Goal: Contribute content

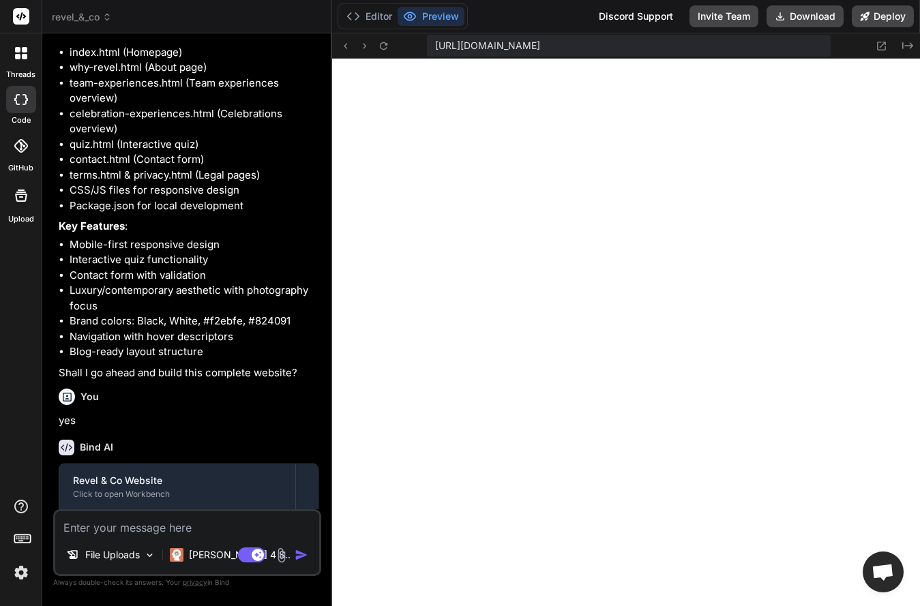
scroll to position [5664, 0]
type textarea "x"
type textarea "</div> </footer> <script src="script.js"></script> </body> </html>"
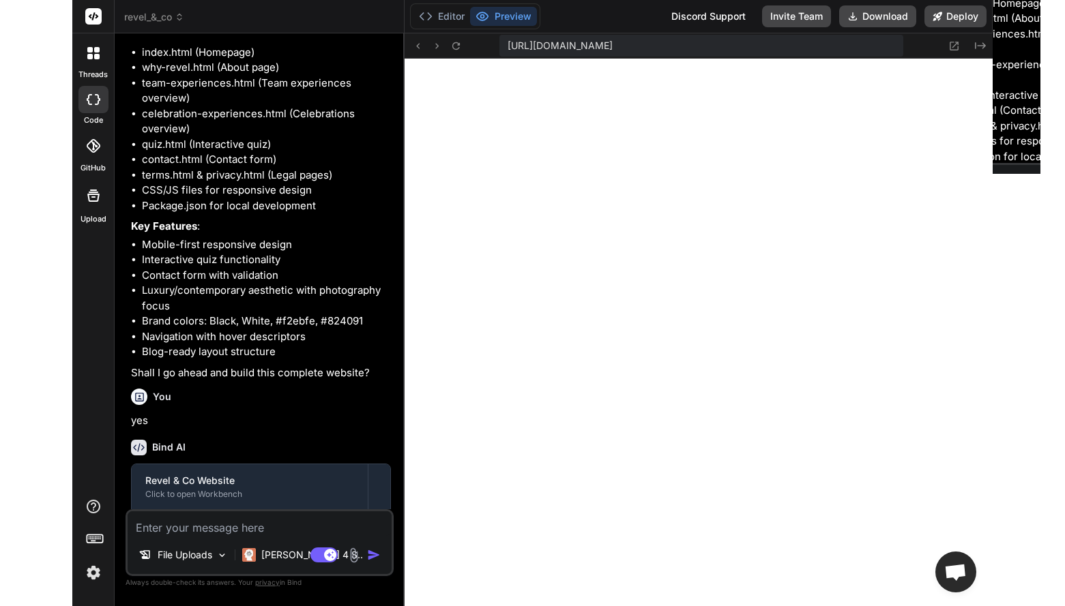
type textarea "x"
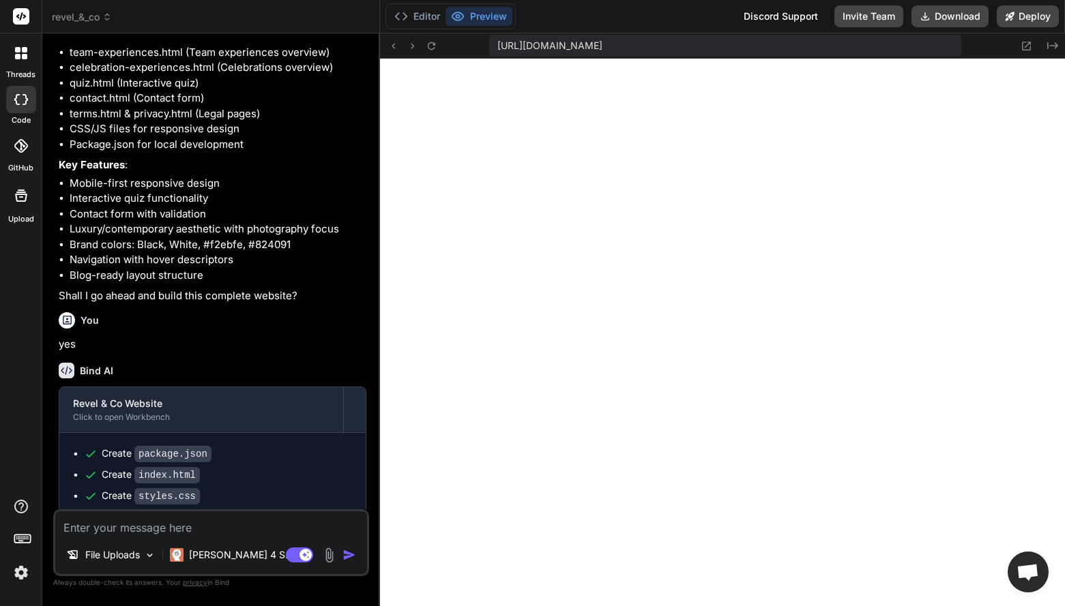
type textarea "<div class="footer-bottom"> <p>&copy; 2024 Revel & Co. All rights reserved.</p>…"
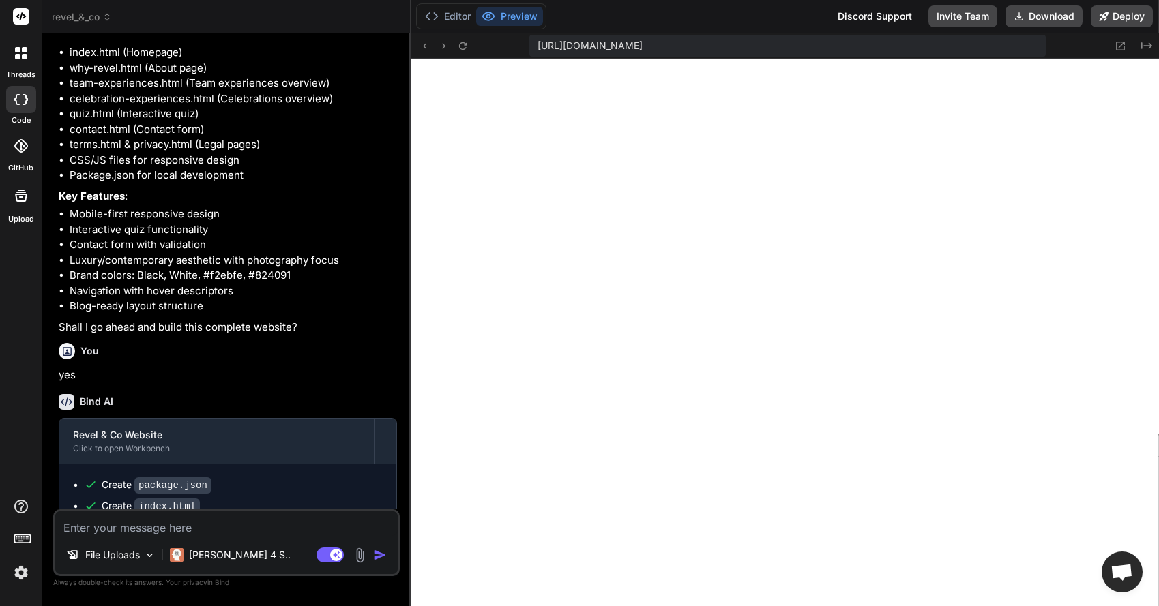
scroll to position [5638, 0]
type textarea "x"
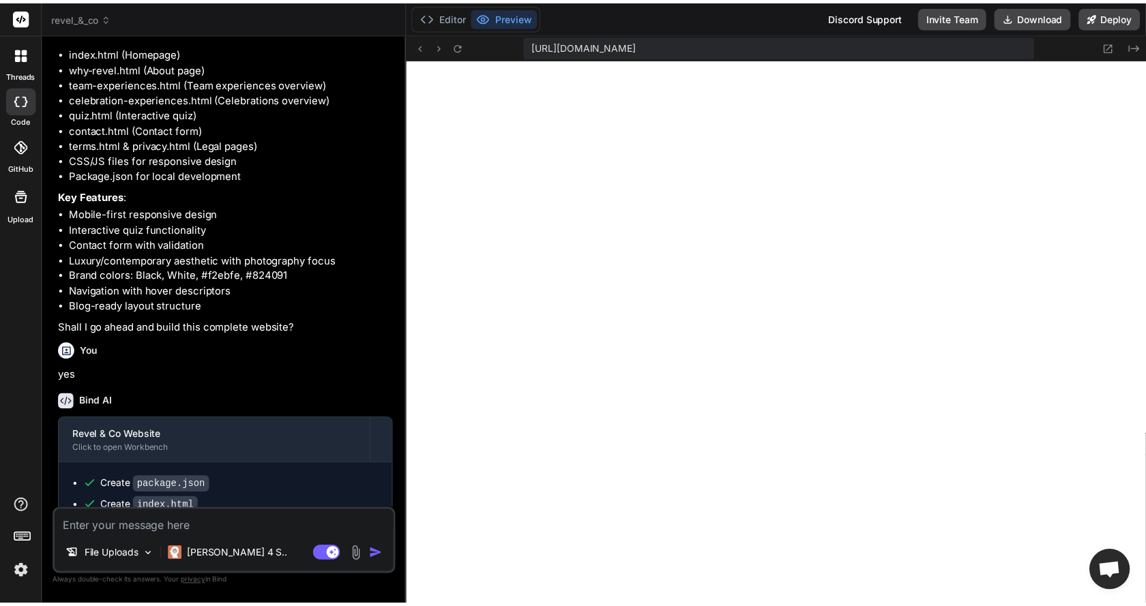
scroll to position [0, 746]
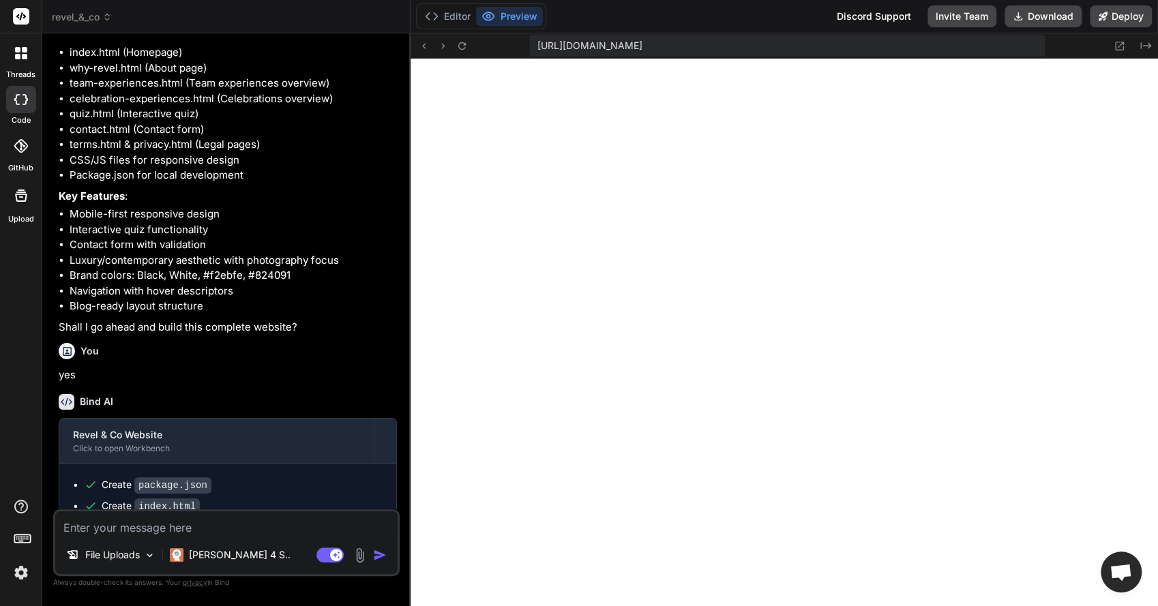
type textarea "</html>"
type textarea "x"
type textarea "<script src="script.js"></script> </body> </html>"
type textarea "x"
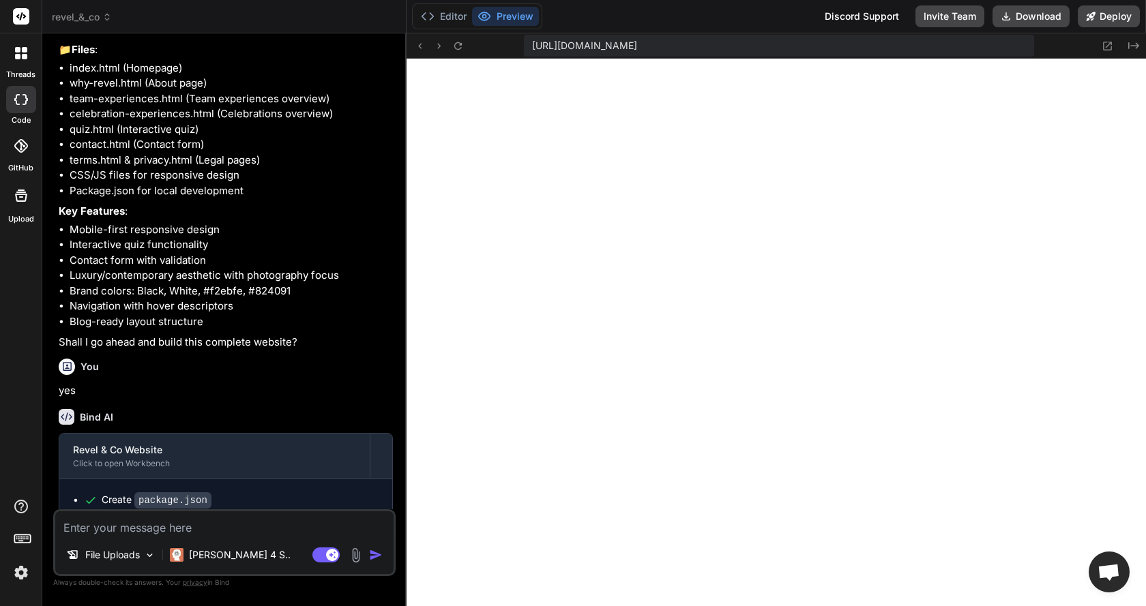
type textarea "x"
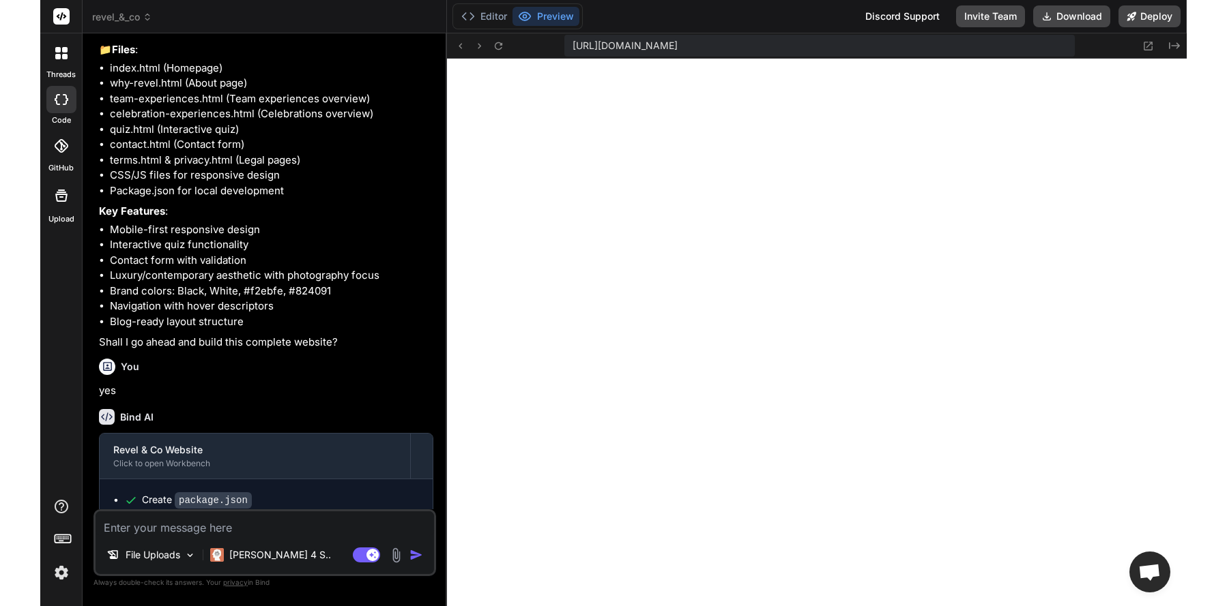
scroll to position [251, 0]
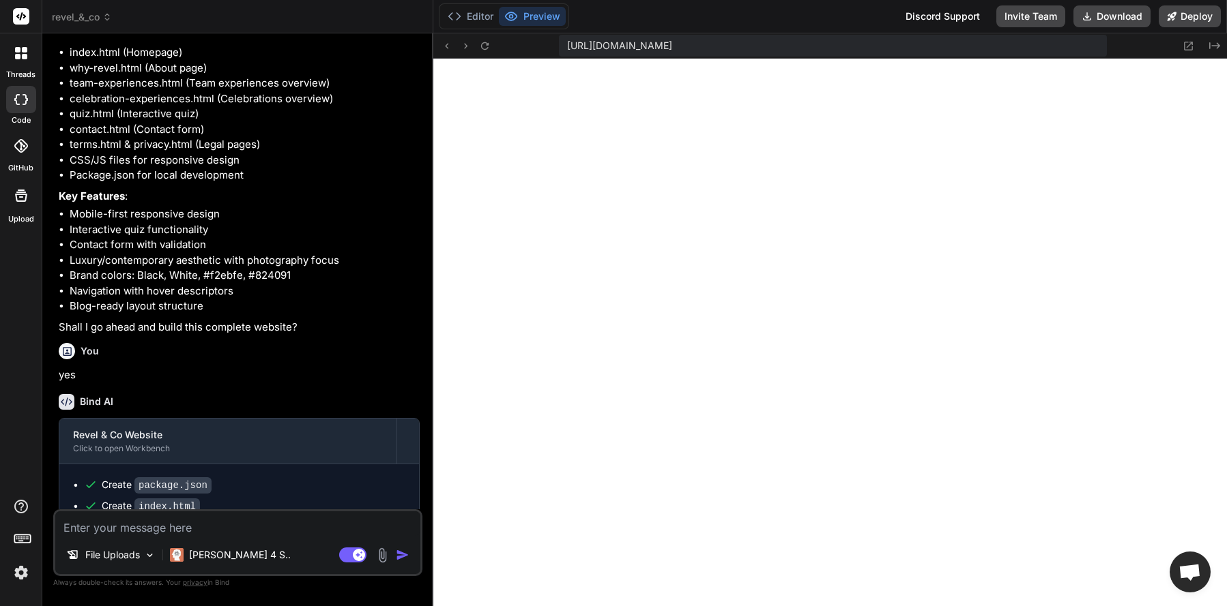
type textarea "<div class="footer-bottom"> <p>&copy; 2024 Revel & Co. All rights reserved.</p>…"
type textarea "x"
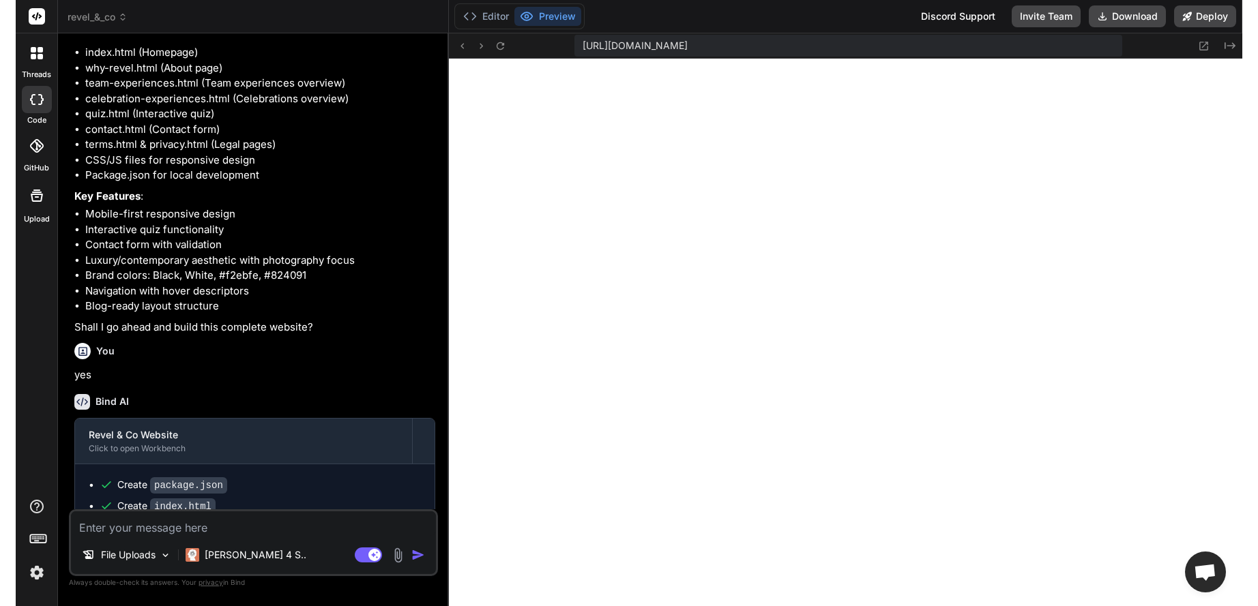
scroll to position [0, 679]
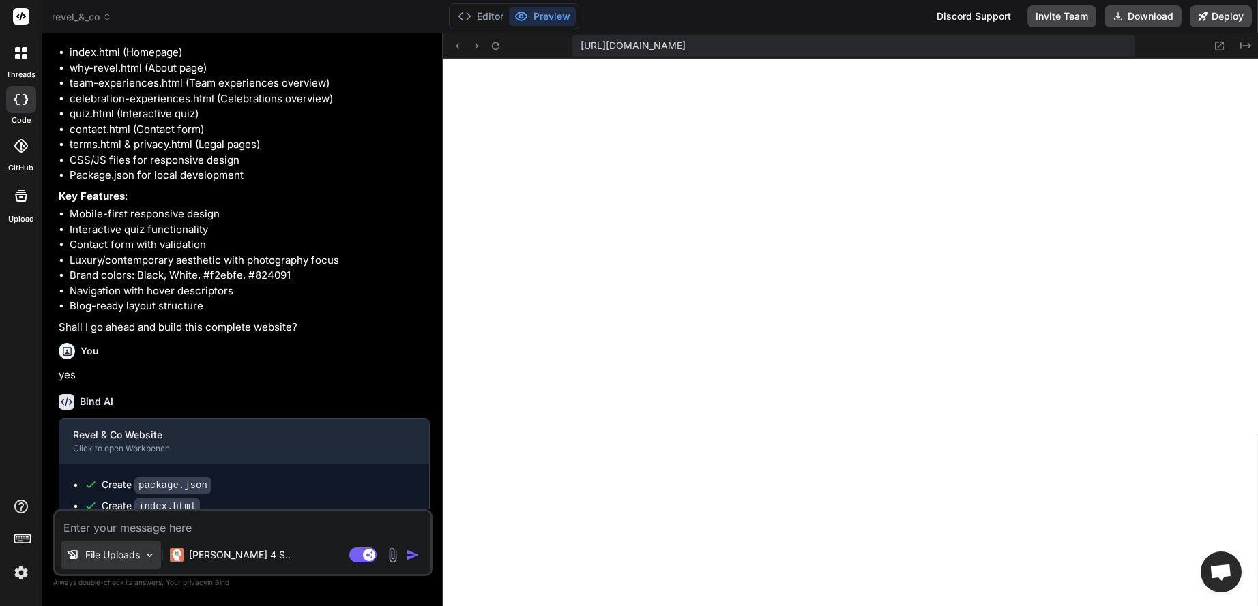
type textarea "T"
type textarea "x"
type textarea "Th"
type textarea "x"
type textarea "Thi"
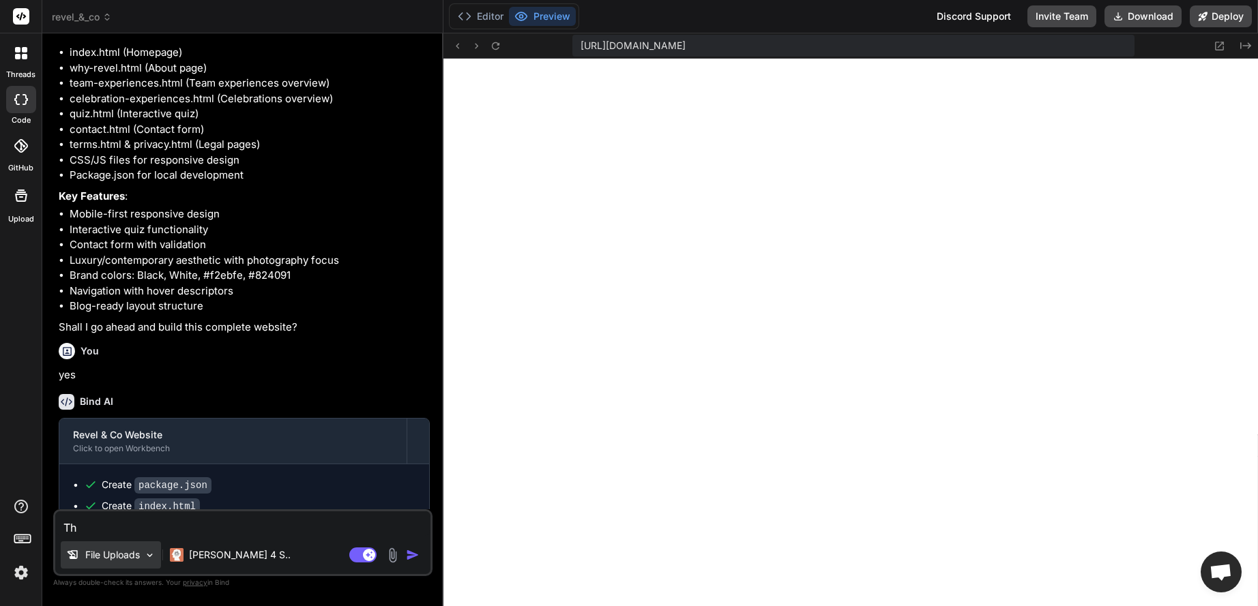
type textarea "x"
type textarea "This"
type textarea "x"
type textarea "This"
type textarea "x"
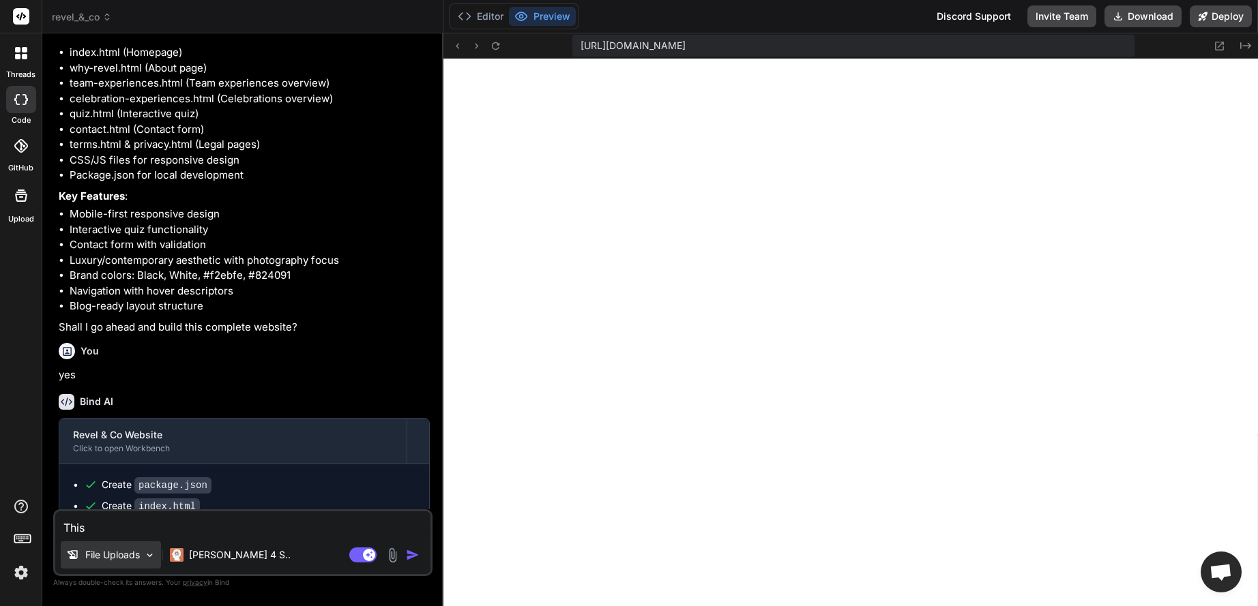
type textarea "This i"
type textarea "x"
type textarea "This is"
type textarea "x"
type textarea "This is"
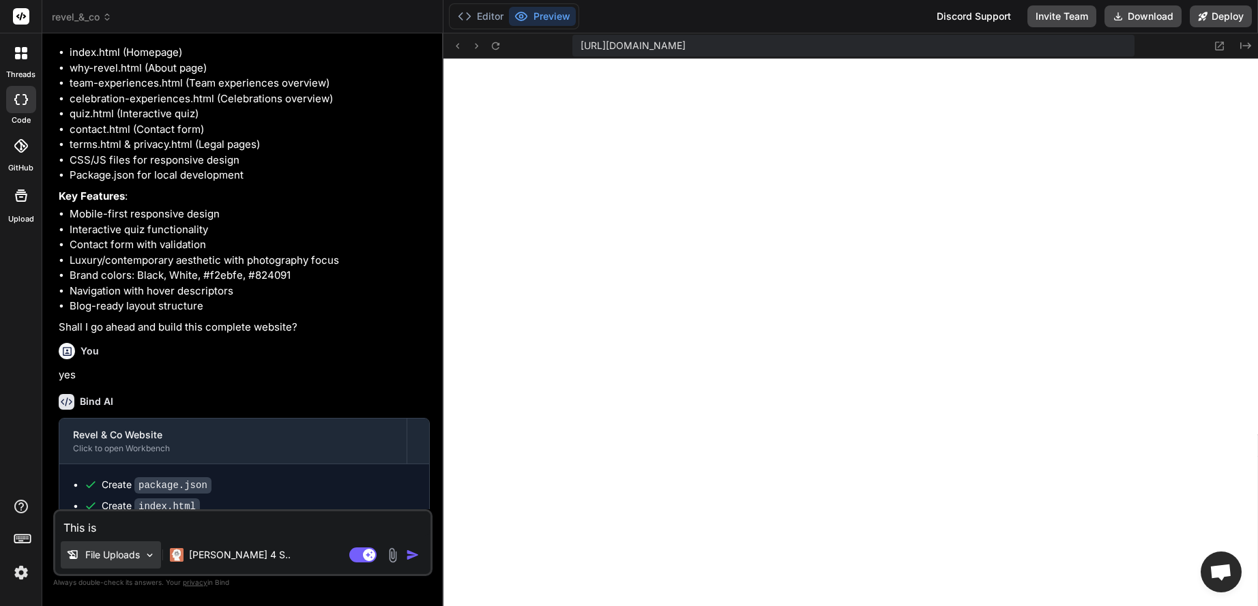
type textarea "x"
type textarea "This is t"
type textarea "x"
type textarea "This is th"
type textarea "x"
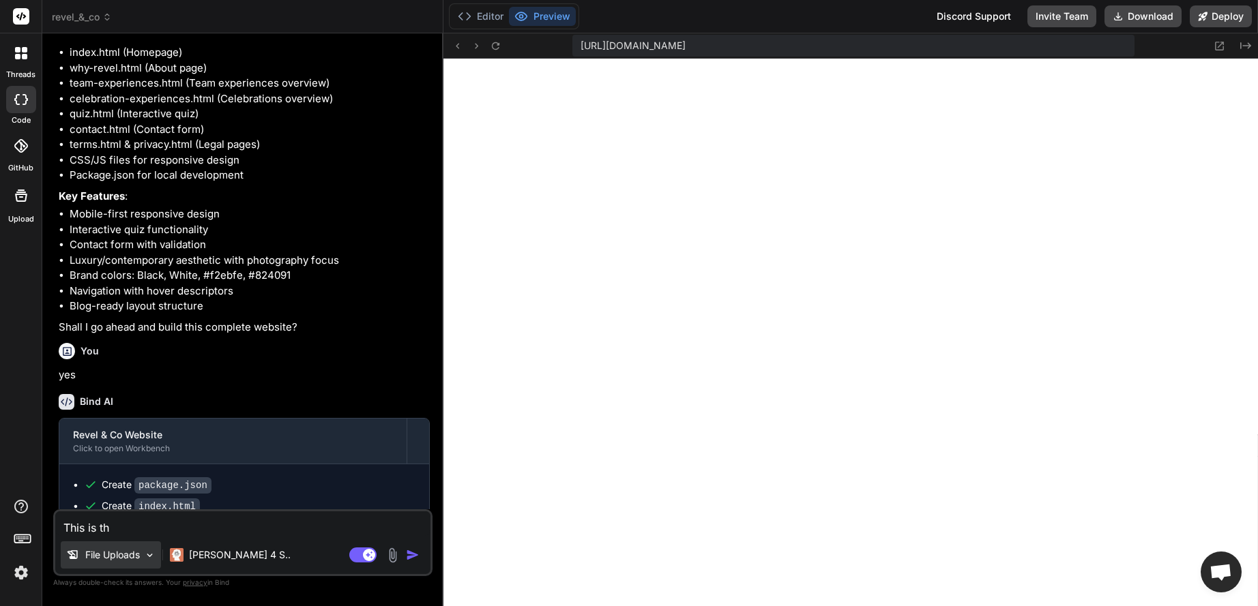
type textarea "This is the"
type textarea "x"
type textarea "This is the"
type textarea "x"
type textarea "This is the l"
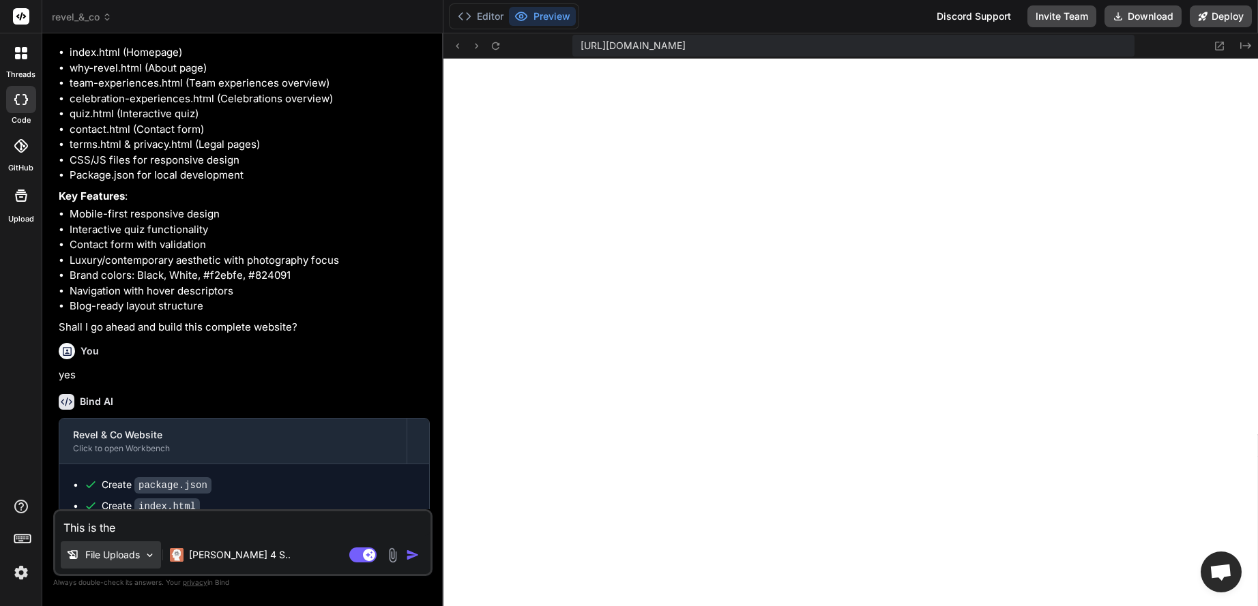
type textarea "x"
type textarea "This is the lo"
type textarea "x"
type textarea "This is the log"
type textarea "x"
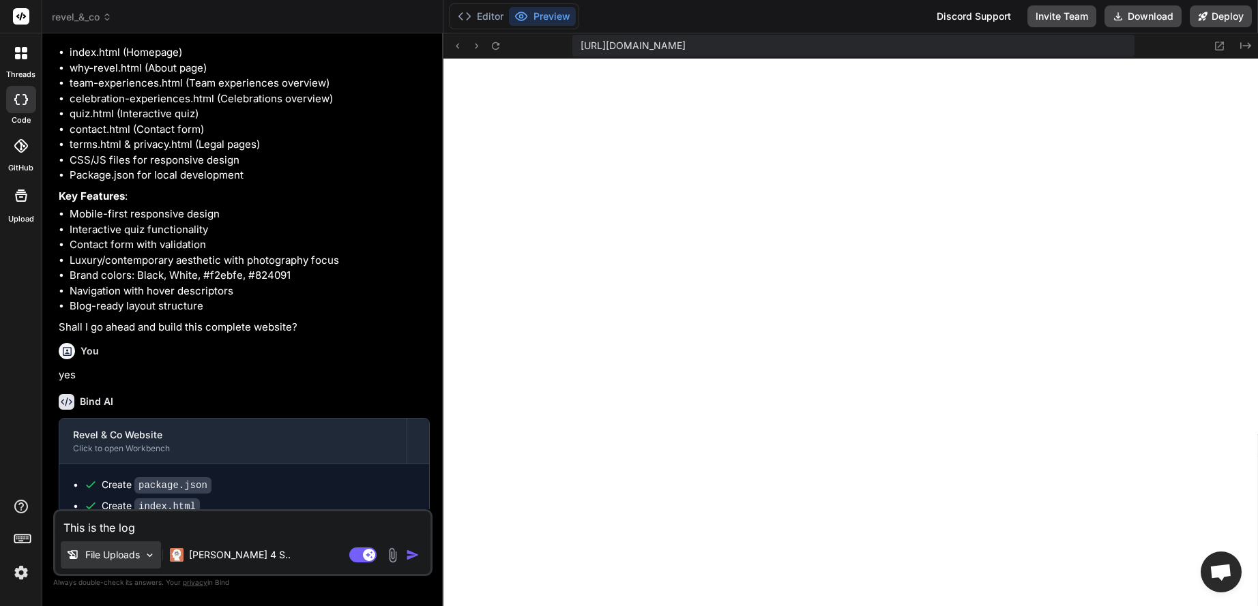
type textarea "This is the logo"
type textarea "x"
type textarea "This is the logo"
type textarea "x"
type textarea "This is the logo f"
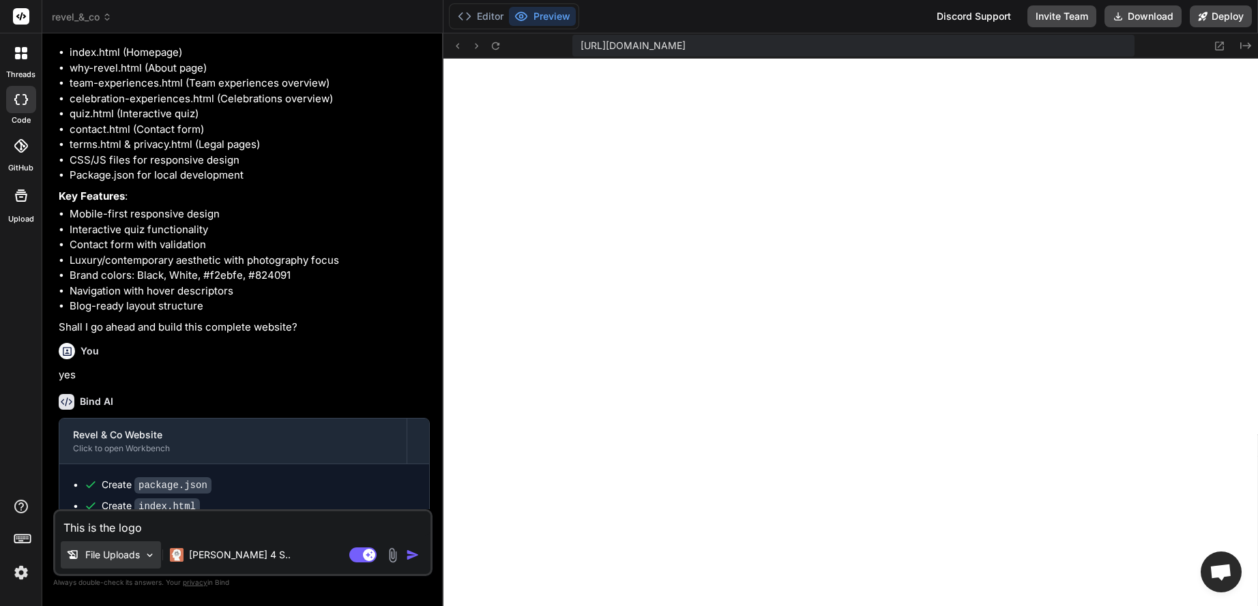
type textarea "x"
type textarea "This is the logo fo"
type textarea "x"
type textarea "This is the logo for"
type textarea "x"
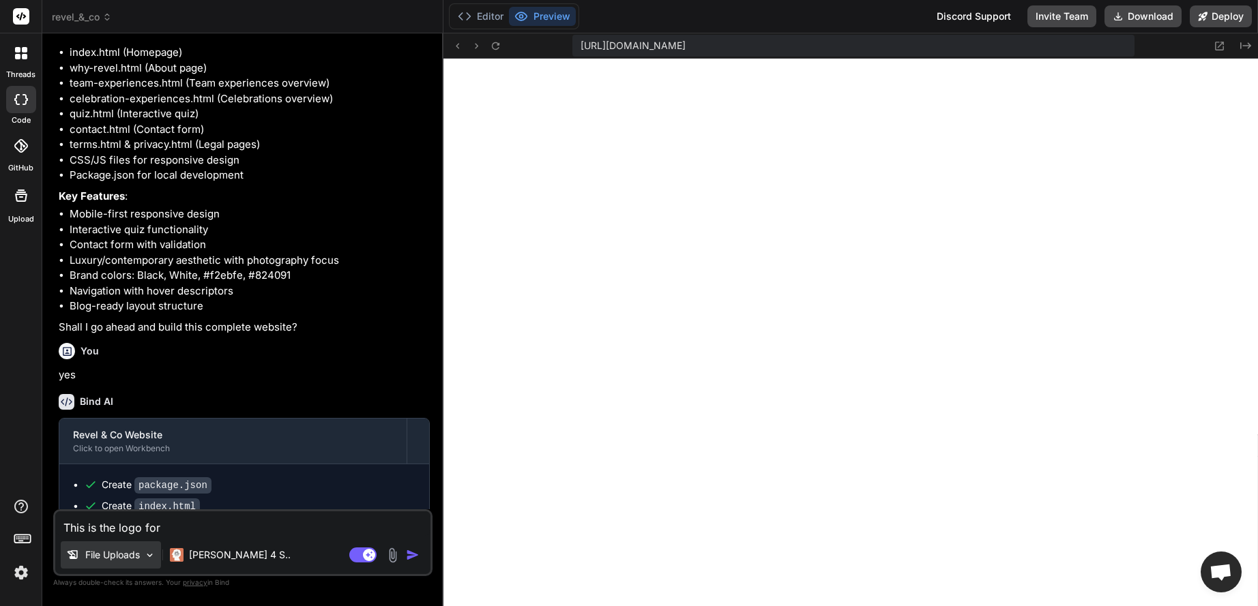
type textarea "This is the logo for"
type textarea "x"
type textarea "This is the logo for t"
type textarea "x"
type textarea "This is the logo for th"
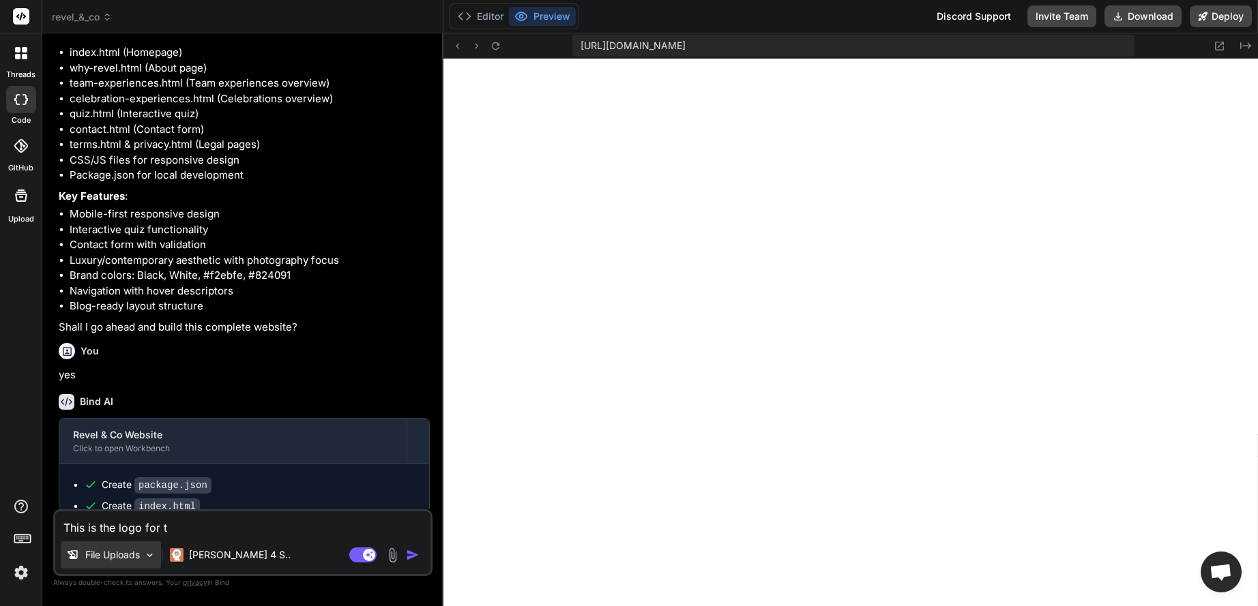
type textarea "x"
type textarea "This is the logo for the"
type textarea "x"
type textarea "This is the logo for the"
type textarea "x"
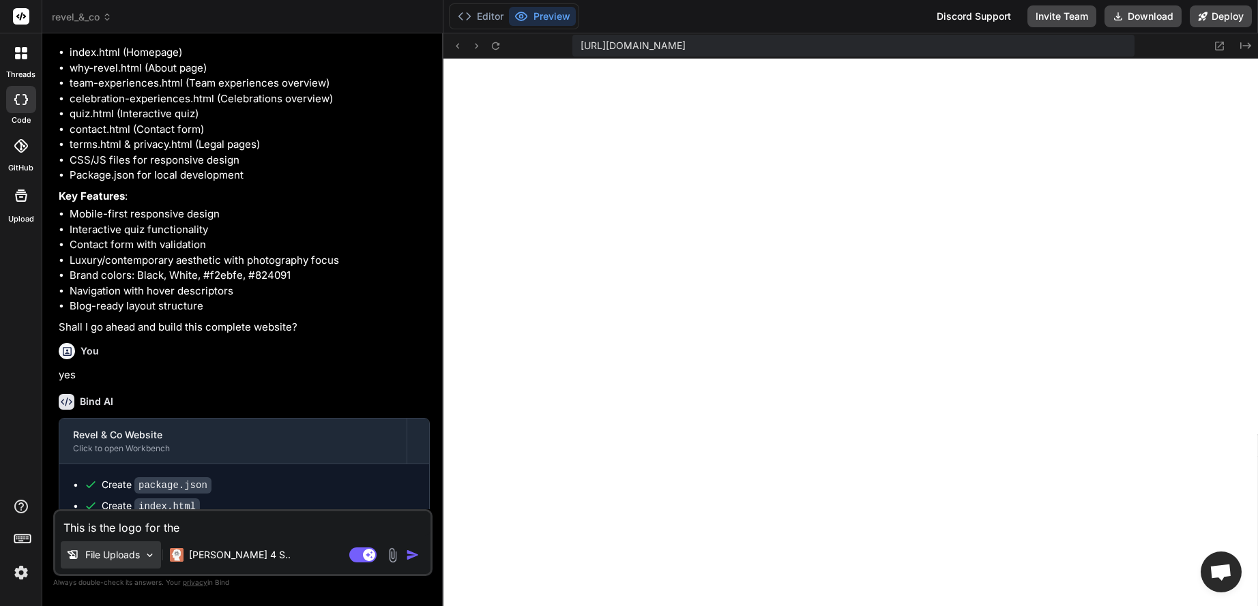
type textarea "This is the logo for the w"
type textarea "x"
type textarea "This is the logo for the we"
type textarea "x"
type textarea "This is the logo for the web"
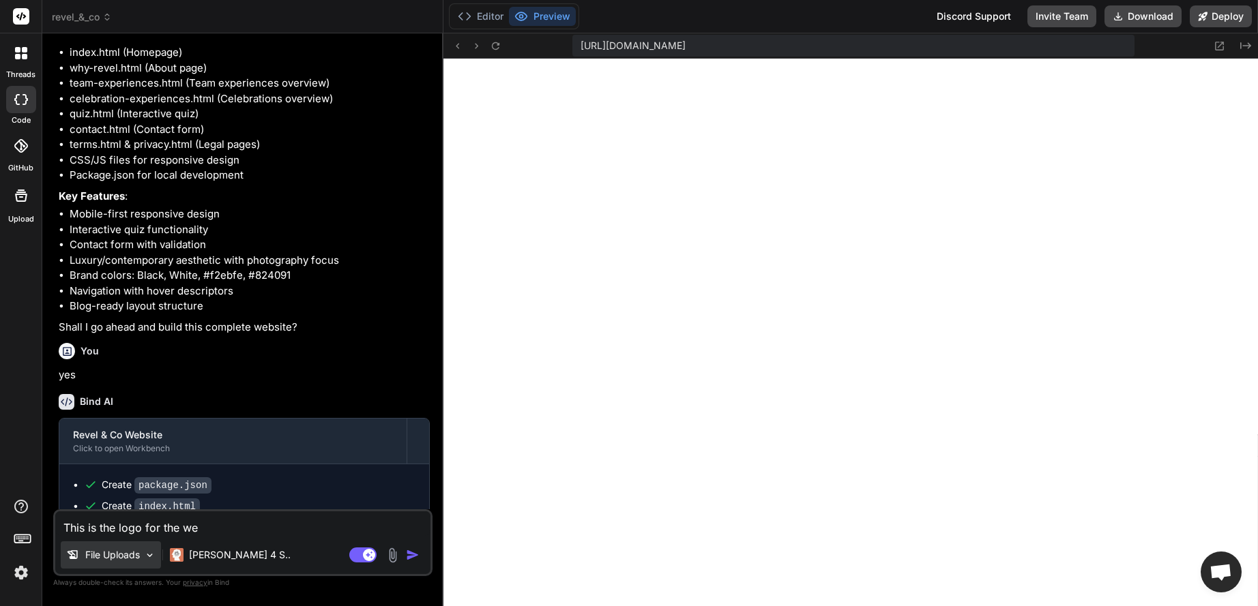
type textarea "x"
type textarea "This is the logo for the webs"
type textarea "x"
type textarea "This is the logo for the websi"
type textarea "x"
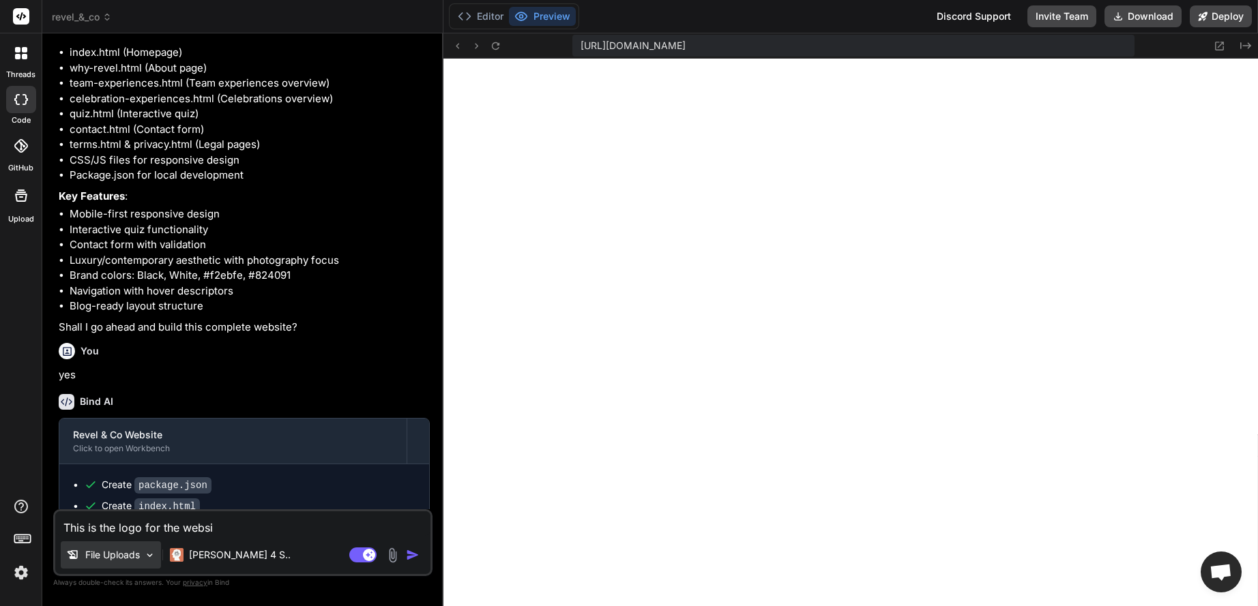
type textarea "This is the logo for the websit"
type textarea "x"
type textarea "This is the logo for the website"
type textarea "x"
type textarea "This is the logo for the website:"
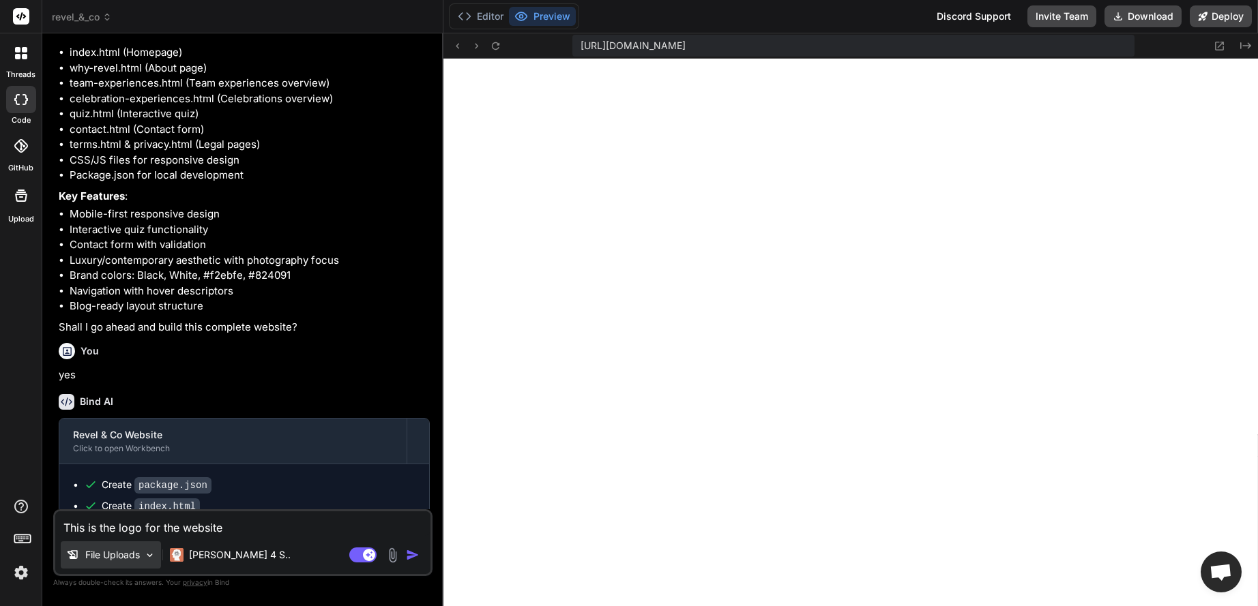
type textarea "x"
type textarea "This is the logo for the website:"
type textarea "x"
paste textarea "[URL][DOMAIN_NAME]"
type textarea "This is the logo for the website: [URL][DOMAIN_NAME]"
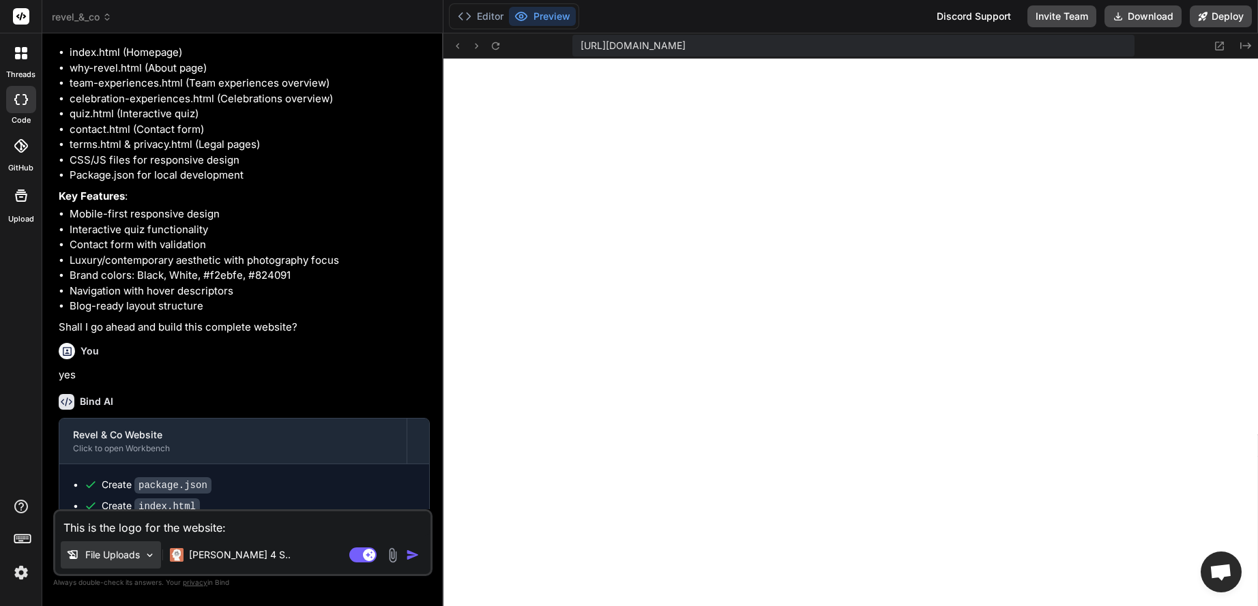
type textarea "x"
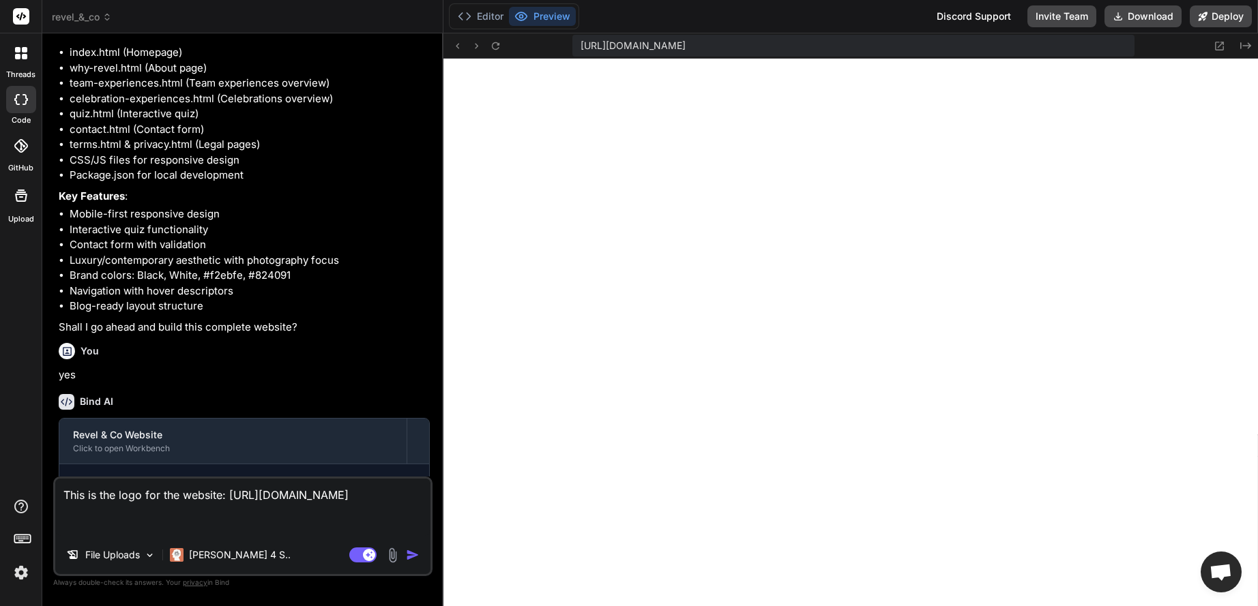
type textarea "This is the logo for the website: [URL][DOMAIN_NAME]"
type textarea "x"
type textarea "This is the logo for the website: [URL][DOMAIN_NAME] l"
type textarea "x"
type textarea "This is the logo for the website: [URL][DOMAIN_NAME] li"
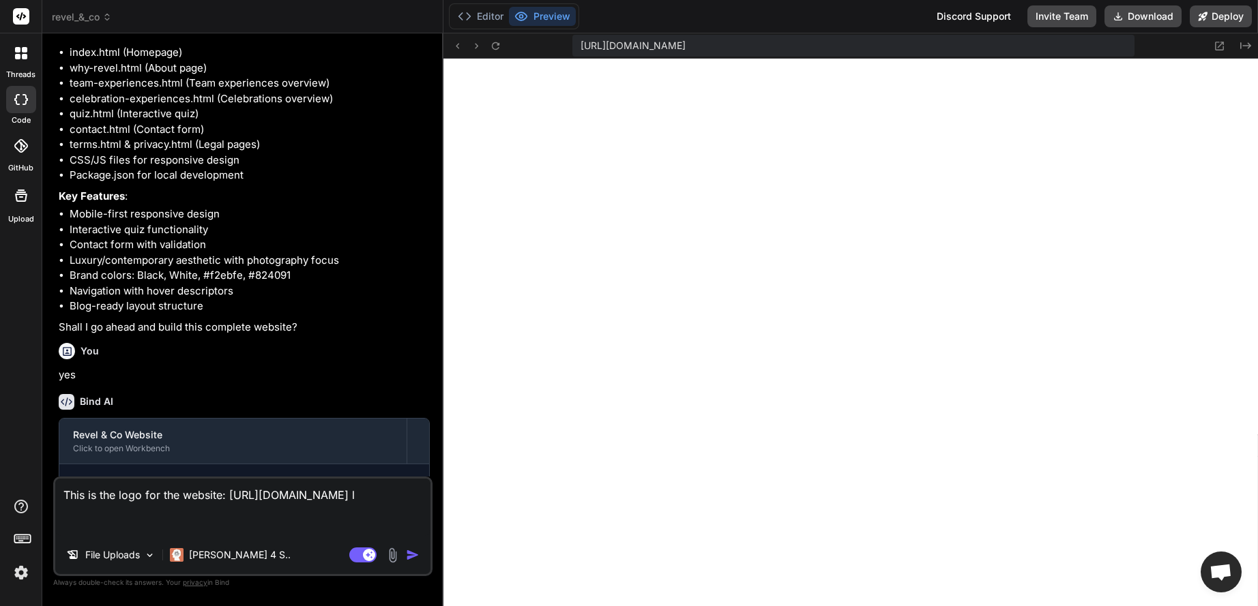
type textarea "x"
type textarea "This is the logo for the website: [URL][DOMAIN_NAME] lig"
type textarea "x"
type textarea "This is the logo for the website: [URL][DOMAIN_NAME] ligh"
type textarea "x"
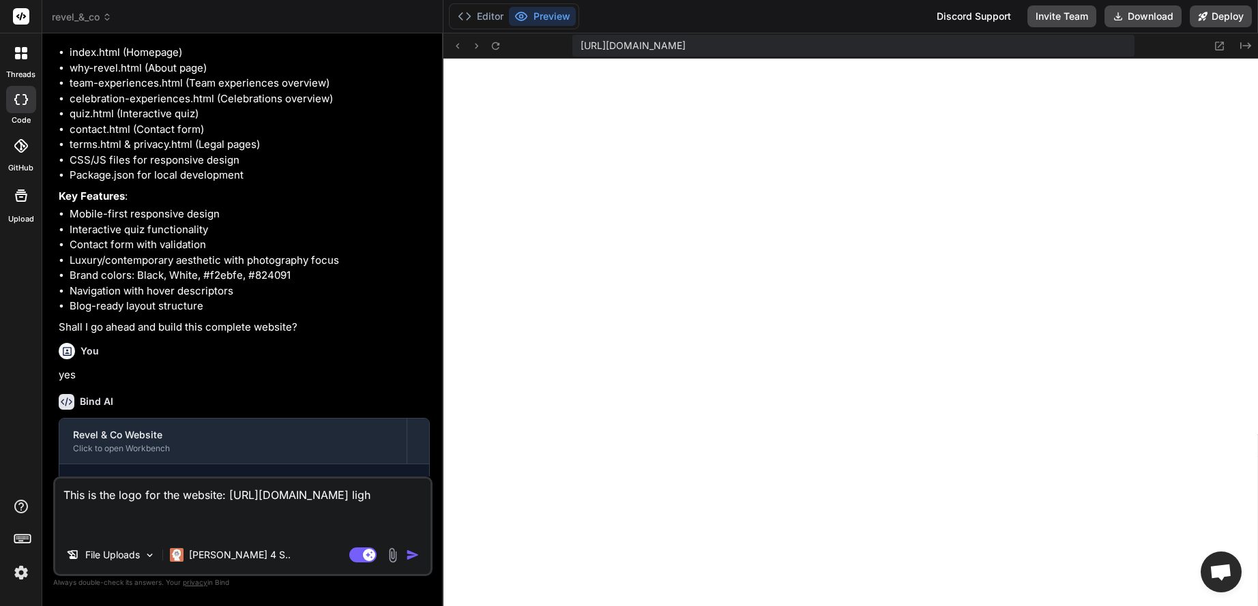
type textarea "This is the logo for the website: [URL][DOMAIN_NAME] light"
type textarea "x"
type textarea "This is the logo for the website: [URL][DOMAIN_NAME] light"
type textarea "x"
type textarea "This is the logo for the website: [URL][DOMAIN_NAME] light v"
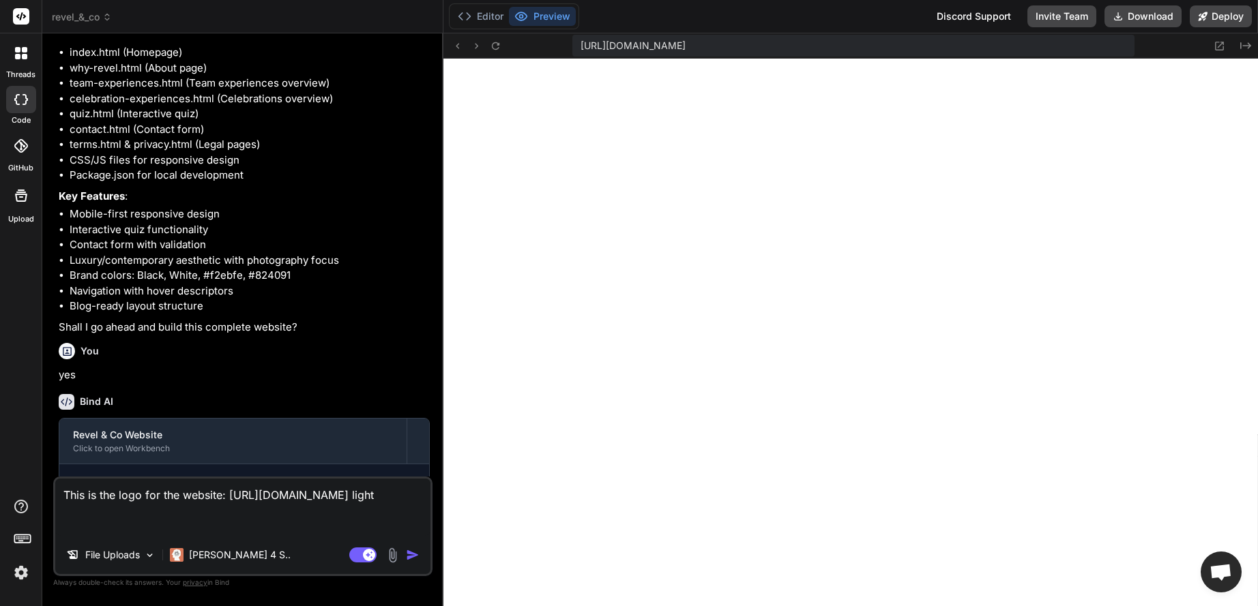
type textarea "x"
type textarea "This is the logo for the website: [URL][DOMAIN_NAME] light ve"
type textarea "x"
type textarea "This is the logo for the website: [URL][DOMAIN_NAME] light ver"
type textarea "x"
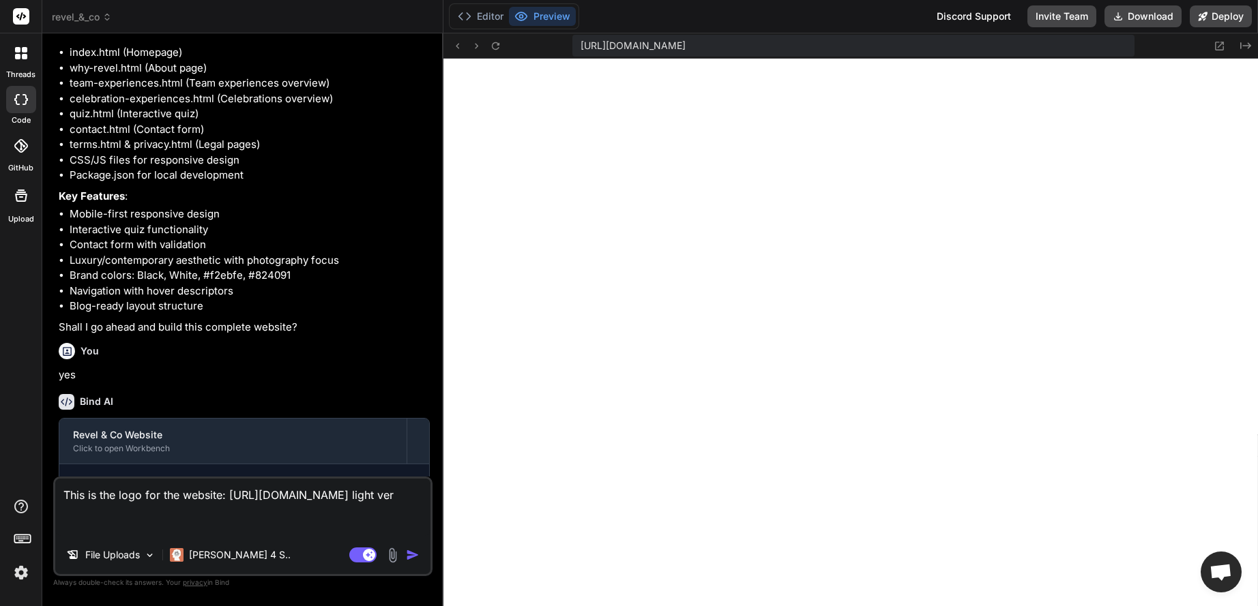
type textarea "This is the logo for the website: [URL][DOMAIN_NAME] light vers"
type textarea "x"
type textarea "This is the logo for the website: [URL][DOMAIN_NAME] light versi"
type textarea "x"
type textarea "This is the logo for the website: [URL][DOMAIN_NAME] light versio"
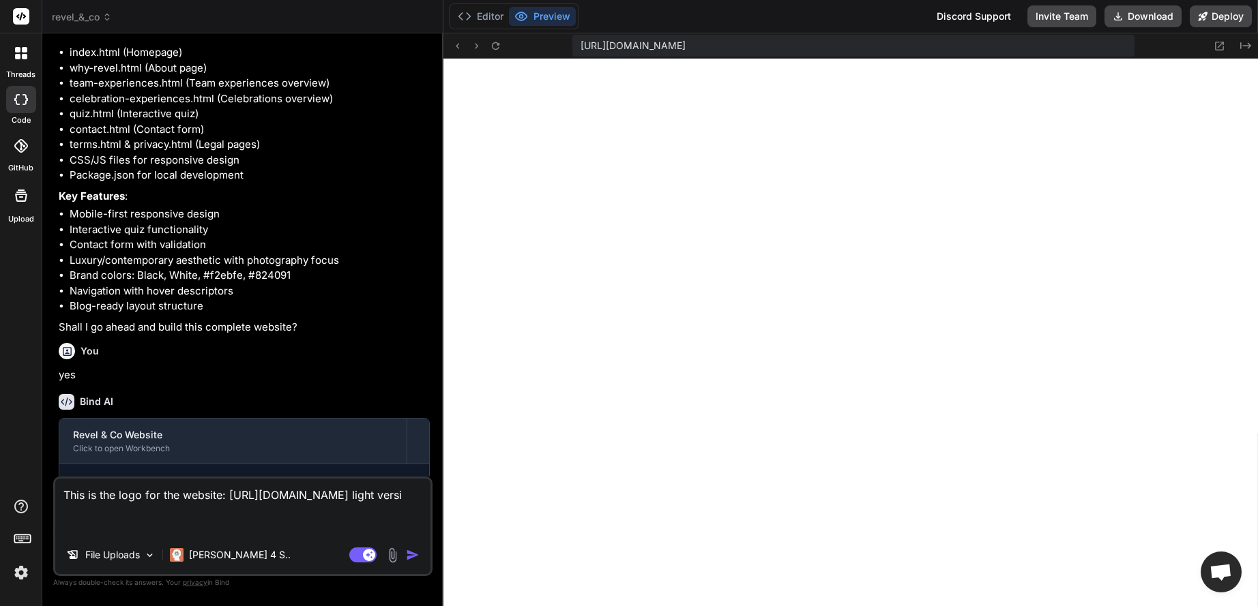
type textarea "x"
type textarea "This is the logo for the website: [URL][DOMAIN_NAME] light version"
type textarea "x"
type textarea "This is the logo for the website: [URL][DOMAIN_NAME] light version"
type textarea "x"
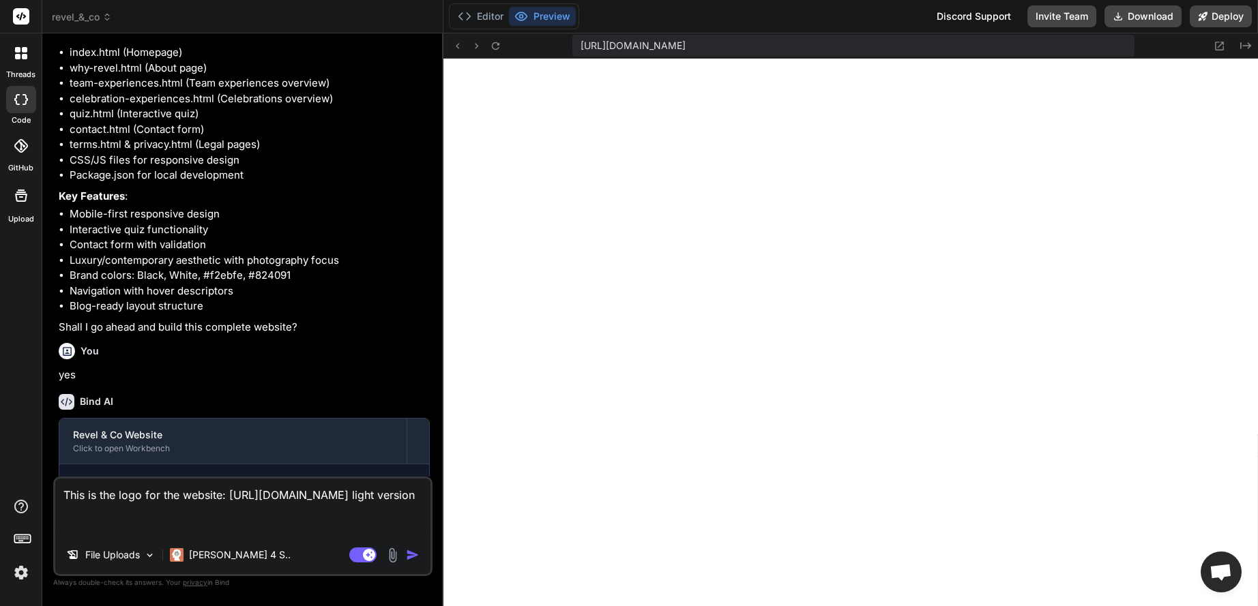
type textarea "This is the logo for the website: [URL][DOMAIN_NAME] light version o"
type textarea "x"
type textarea "This is the logo for the website: [URL][DOMAIN_NAME] light version or"
type textarea "x"
type textarea "This is the logo for the website: [URL][DOMAIN_NAME] light version or"
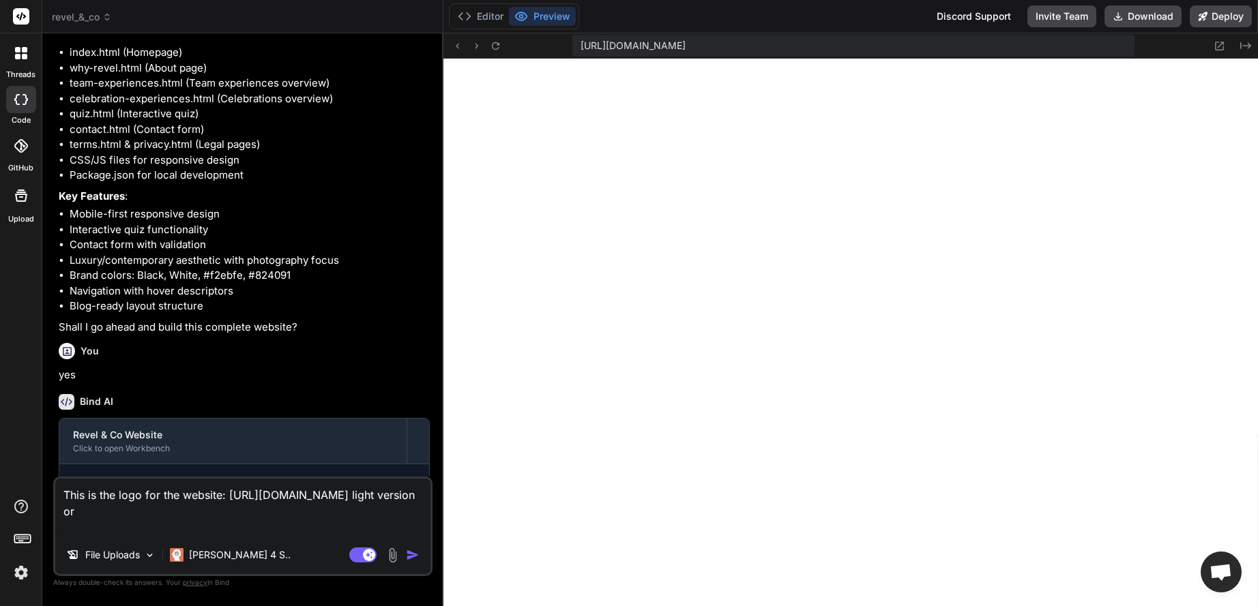
type textarea "x"
drag, startPoint x: 178, startPoint y: 529, endPoint x: 291, endPoint y: 526, distance: 112.6
click at [291, 526] on textarea "This is the logo for the website: [URL][DOMAIN_NAME] light version or" at bounding box center [242, 507] width 375 height 57
type textarea "This is the logo for the website: [URL][DOMAIN_NAME] l"
type textarea "x"
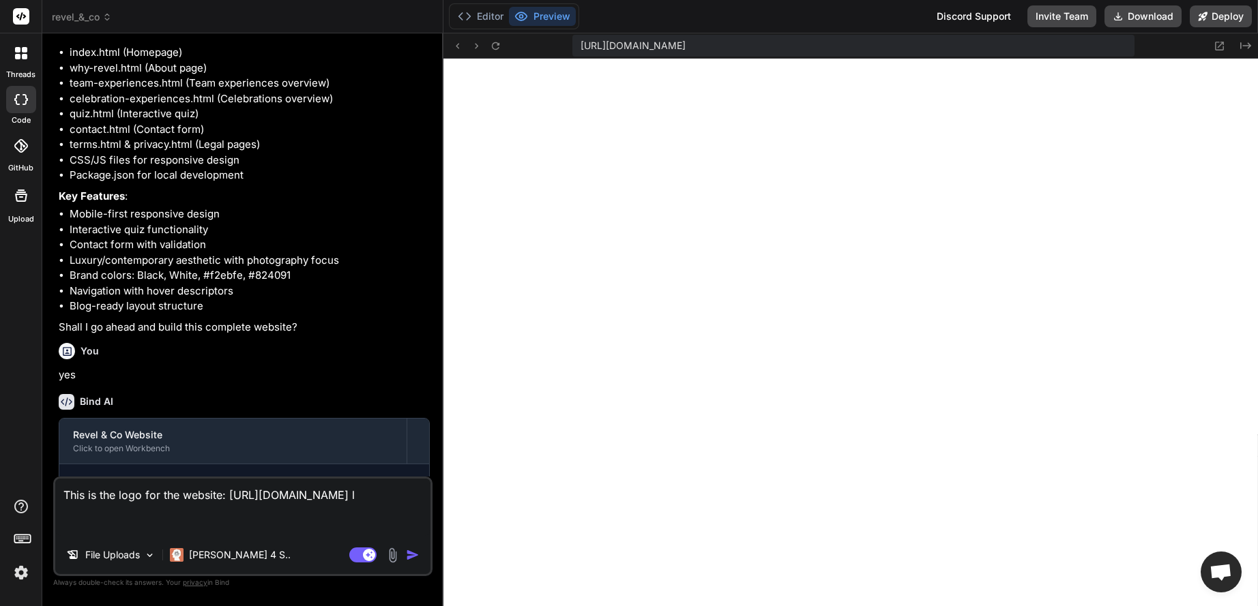
type textarea "This is the logo for the website: [URL][DOMAIN_NAME]"
type textarea "x"
type textarea "This is the logo for the website: [URL][DOMAIN_NAME] i"
type textarea "x"
type textarea "This is the logo for the website: [URL][DOMAIN_NAME] if"
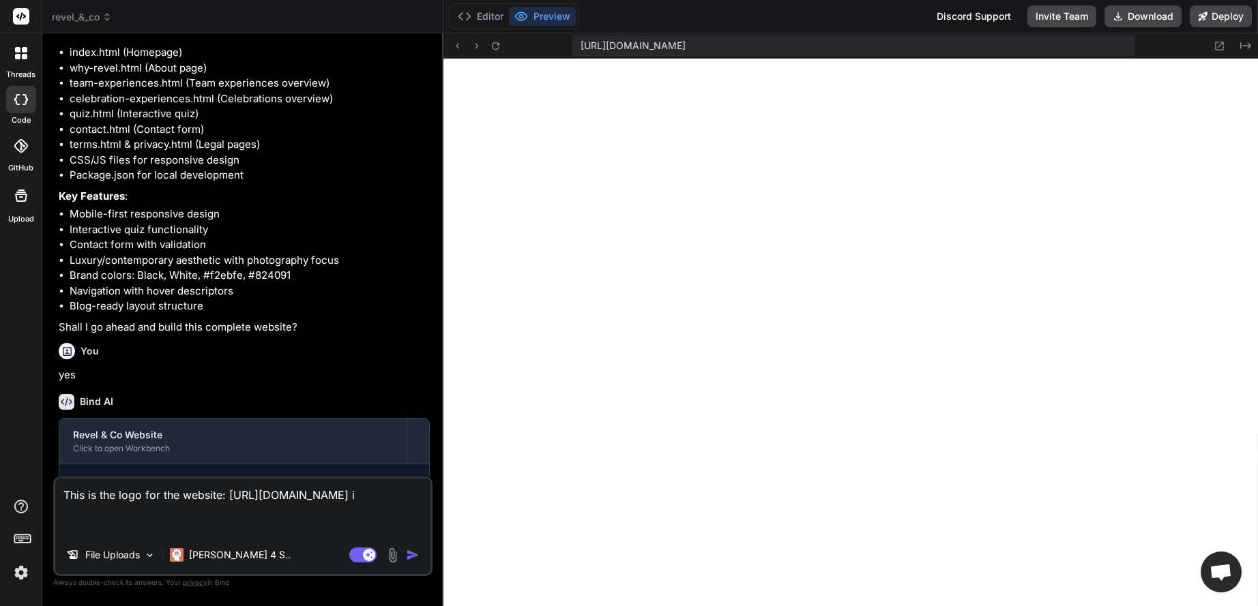
type textarea "x"
type textarea "This is the logo for the website: [URL][DOMAIN_NAME] if"
type textarea "x"
type textarea "This is the logo for the website: [URL][DOMAIN_NAME] if b"
type textarea "x"
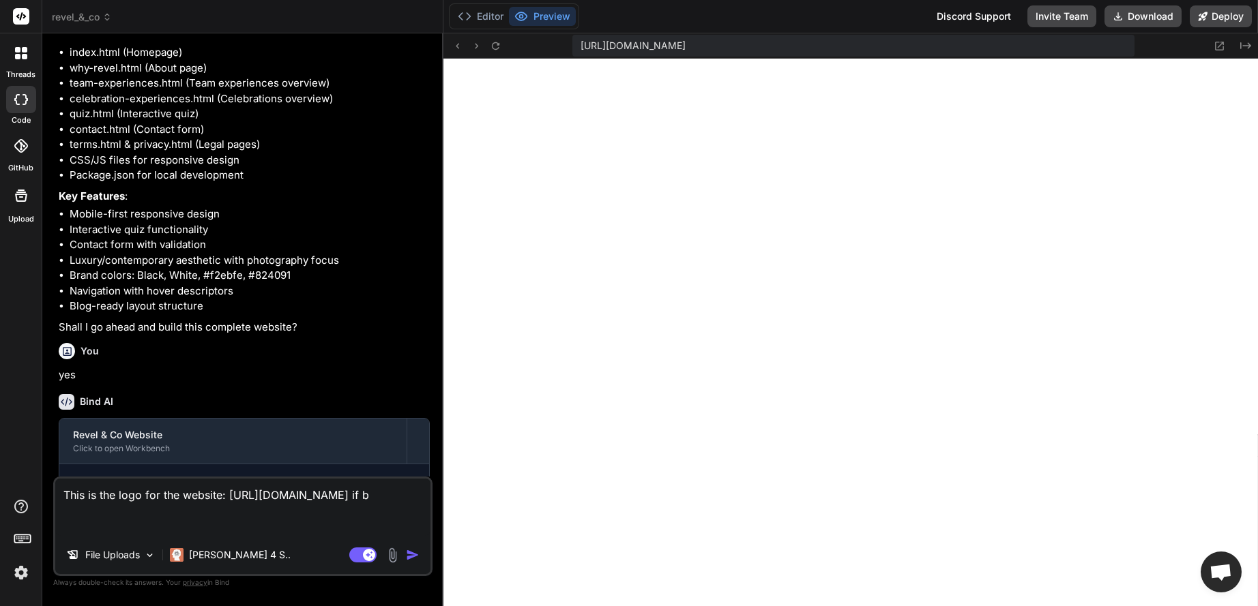
type textarea "This is the logo for the website: [URL][DOMAIN_NAME] if bg"
type textarea "x"
type textarea "This is the logo for the website: [URL][DOMAIN_NAME] if bg"
type textarea "x"
type textarea "This is the logo for the website: [URL][DOMAIN_NAME] if bg i"
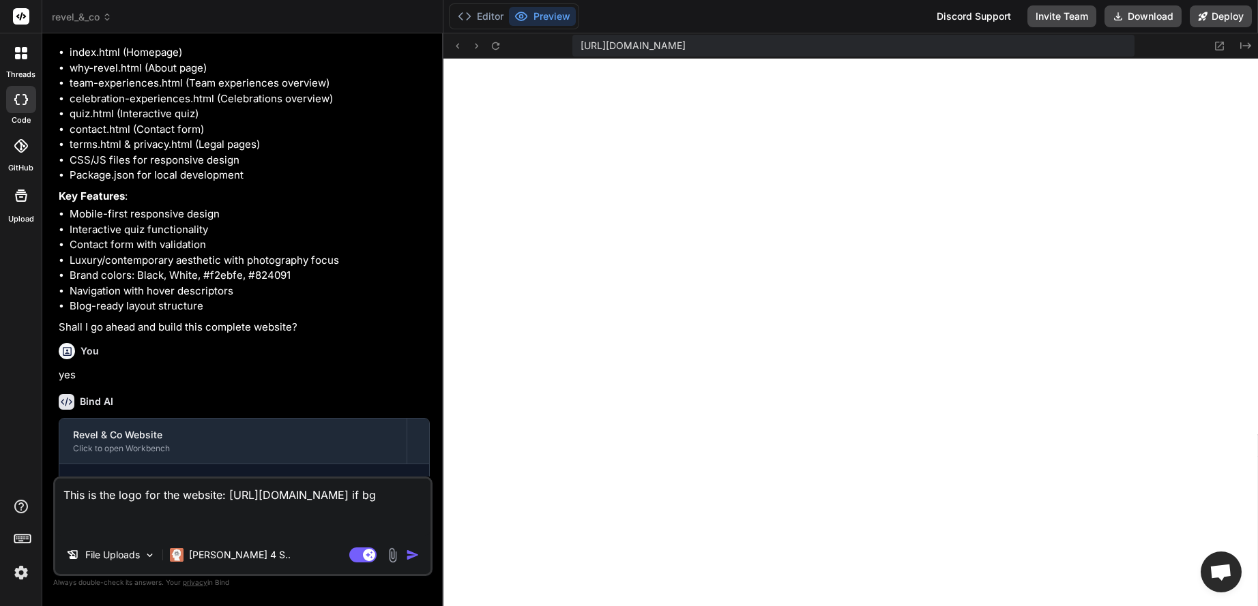
type textarea "x"
type textarea "This is the logo for the website: [URL][DOMAIN_NAME] if bg is"
type textarea "x"
type textarea "This is the logo for the website: [URL][DOMAIN_NAME] if bg is"
type textarea "x"
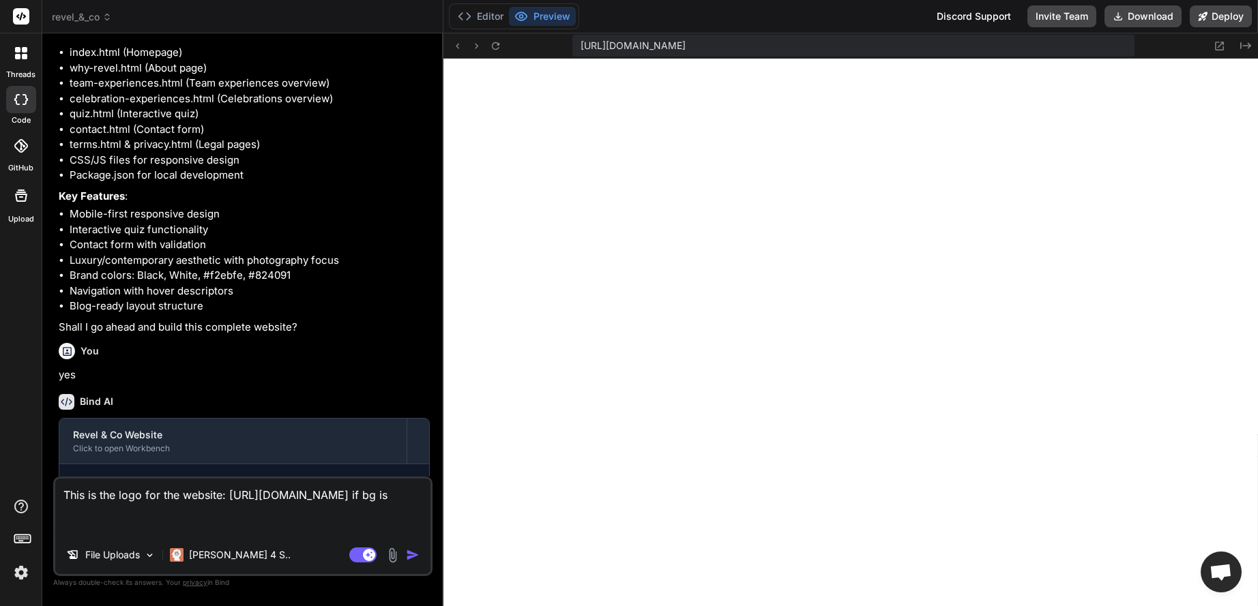
type textarea "This is the logo for the website: [URL][DOMAIN_NAME] if bg is d"
type textarea "x"
type textarea "This is the logo for the website: [URL][DOMAIN_NAME] if bg is da"
type textarea "x"
type textarea "This is the logo for the website: [URL][DOMAIN_NAME] if bg is dar"
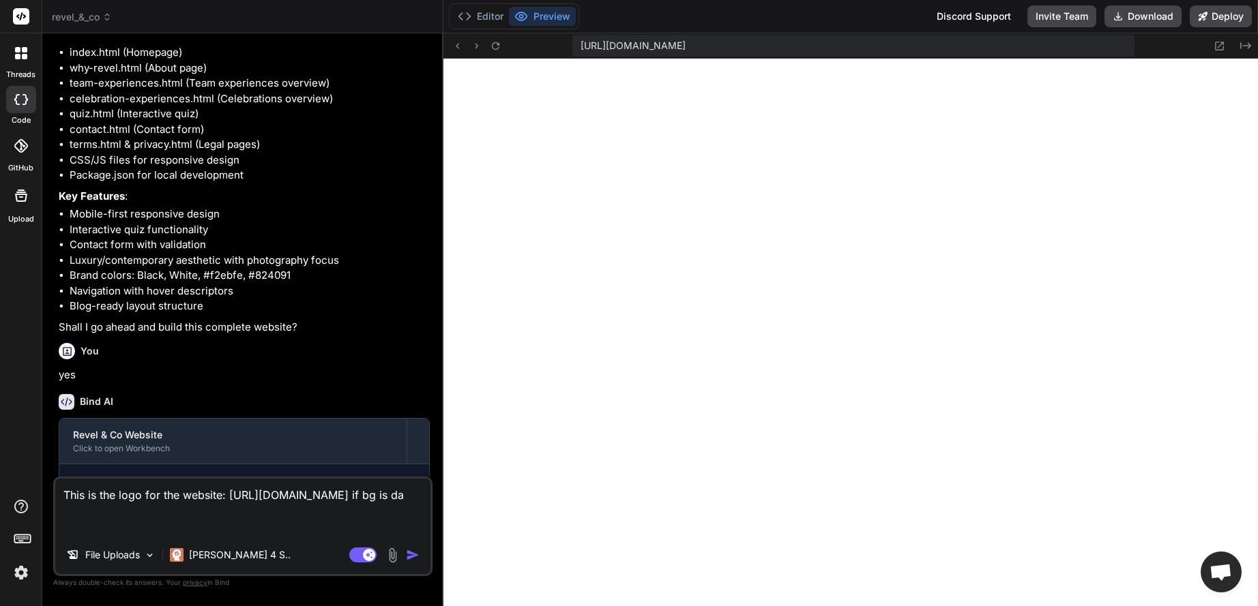
type textarea "x"
type textarea "This is the logo for the website: [URL][DOMAIN_NAME] if bg is dark"
type textarea "x"
type textarea "This is the logo for the website: [URL][DOMAIN_NAME] if bg is dark"
type textarea "x"
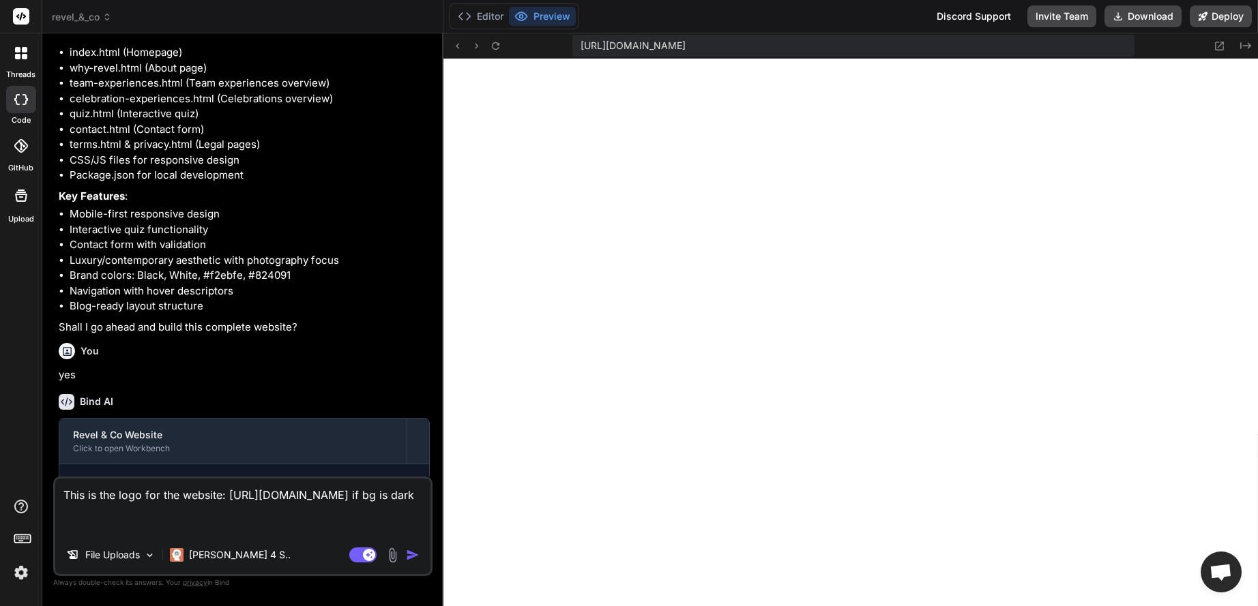
type textarea "This is the logo for the website: [URL][DOMAIN_NAME] if bg is dark a"
type textarea "x"
type textarea "This is the logo for the website: [URL][DOMAIN_NAME] if bg is dark an"
type textarea "x"
type textarea "This is the logo for the website: [URL][DOMAIN_NAME] if bg is dark and"
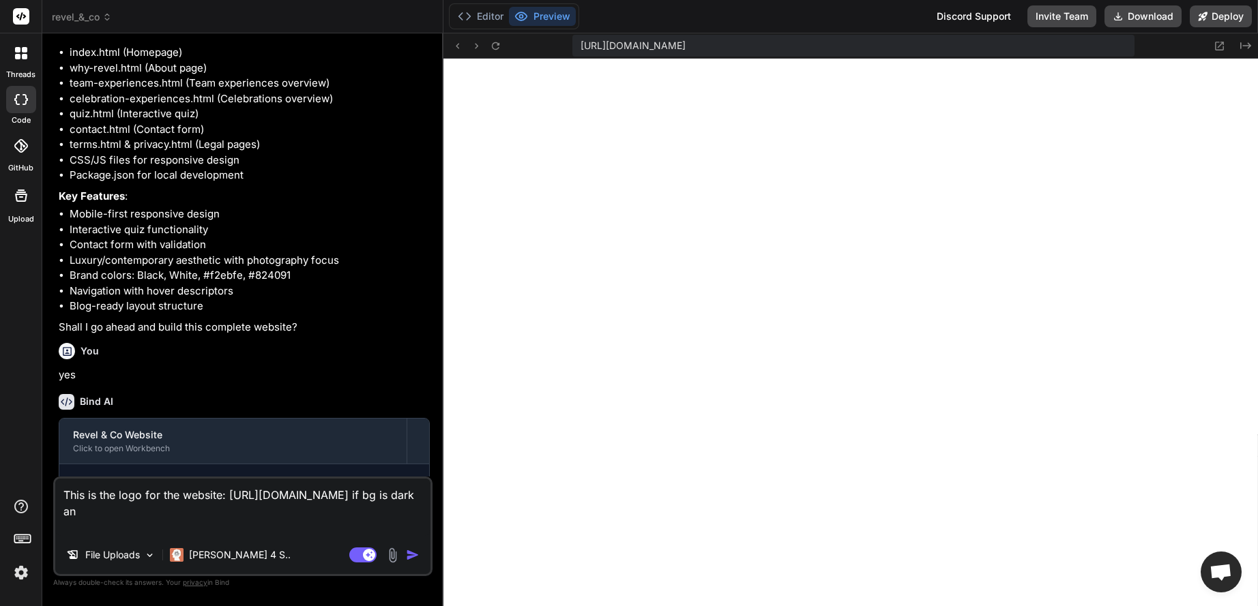
type textarea "x"
type textarea "This is the logo for the website: [URL][DOMAIN_NAME] if bg is dark and"
type textarea "x"
type textarea "This is the logo for the website: [URL][DOMAIN_NAME] if bg is dark and t"
type textarea "x"
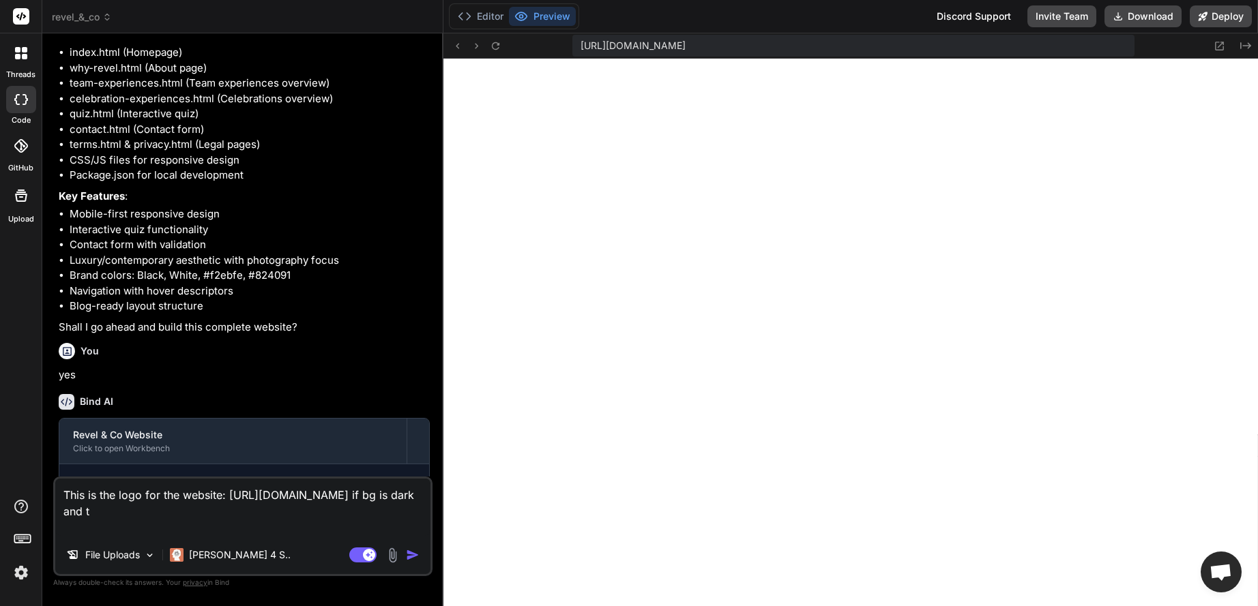
type textarea "This is the logo for the website: [URL][DOMAIN_NAME] if bg is dark and th"
type textarea "x"
type textarea "This is the logo for the website: [URL][DOMAIN_NAME] if bg is dark and thi"
type textarea "x"
type textarea "This is the logo for the website: [URL][DOMAIN_NAME] if bg is dark and this"
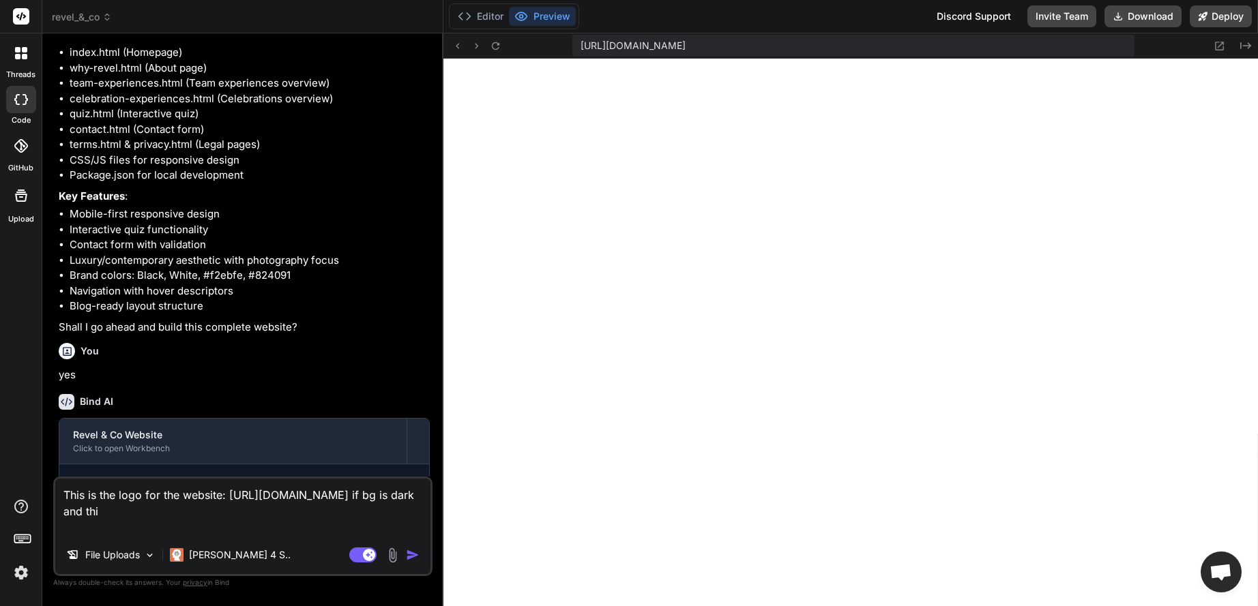
type textarea "x"
type textarea "This is the logo for the website: [URL][DOMAIN_NAME] if bg is dark and this"
type textarea "x"
type textarea "This is the logo for the website: [URL][DOMAIN_NAME] if bg is dark and this i"
type textarea "x"
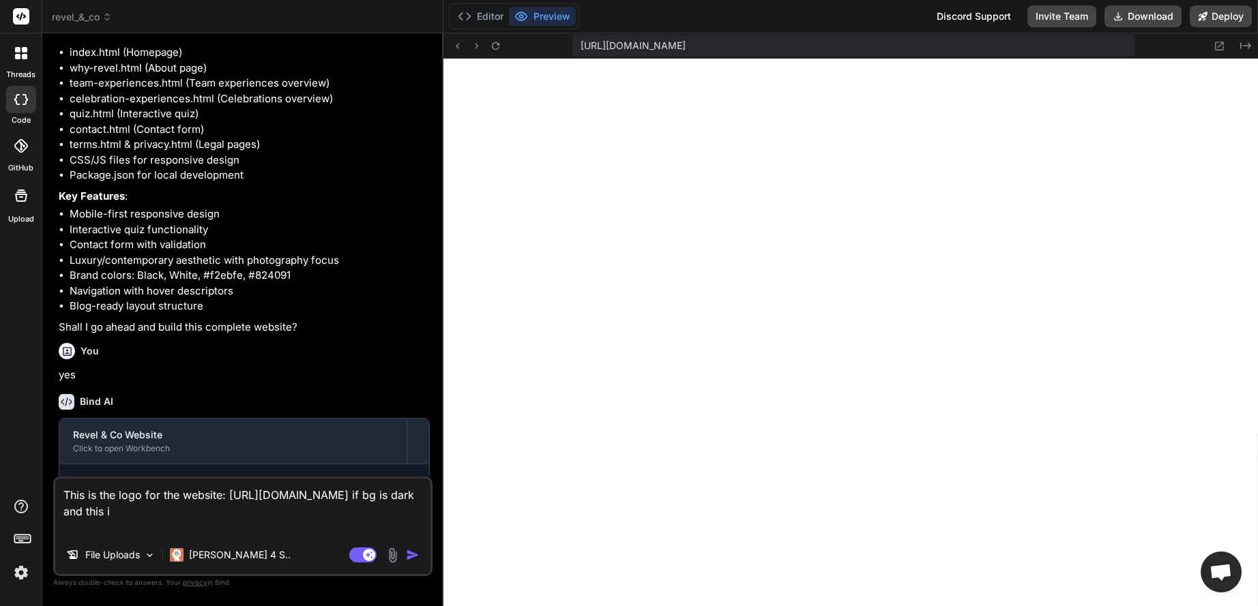
type textarea "This is the logo for the website: [URL][DOMAIN_NAME] if bg is dark and this"
type textarea "x"
paste textarea "[URL][DOMAIN_NAME]"
type textarea "This is the logo for the website: [URL][DOMAIN_NAME] if bg is dark and this [UR…"
type textarea "x"
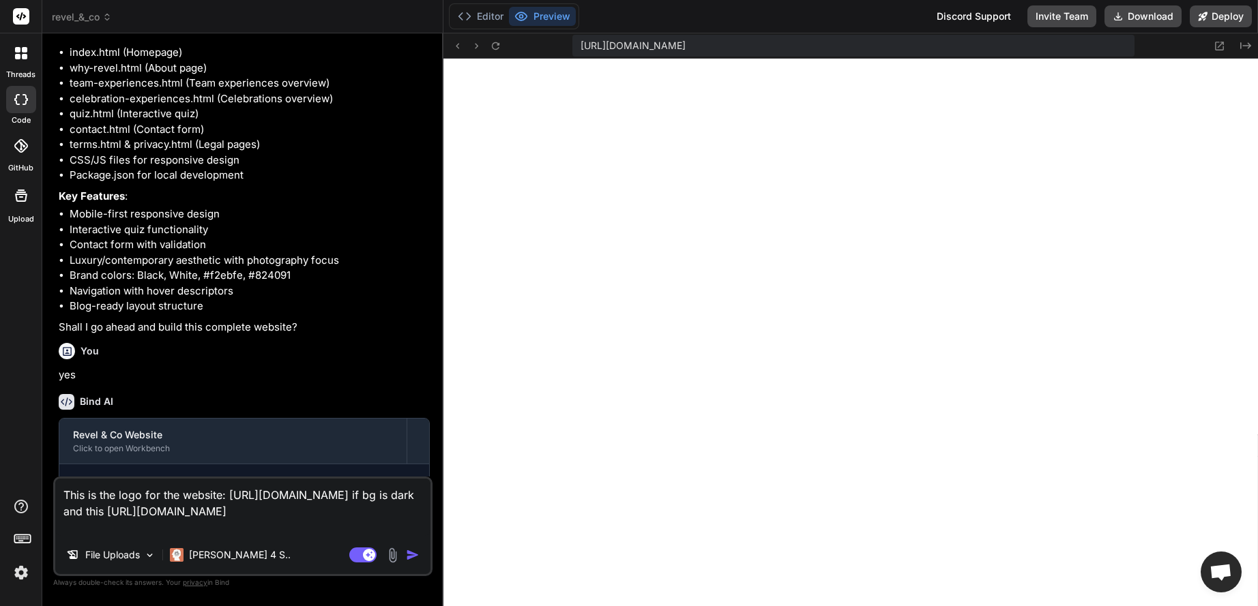
type textarea "This is the logo for the website: [URL][DOMAIN_NAME] if bg is dark and this [UR…"
type textarea "x"
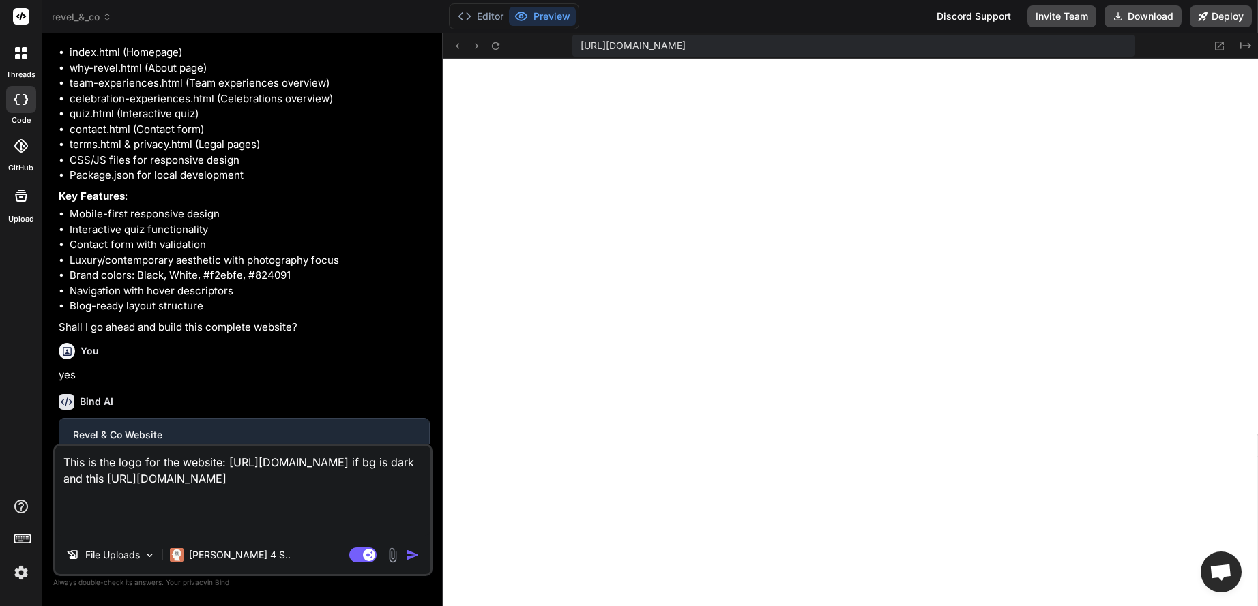
type textarea "This is the logo for the website: [URL][DOMAIN_NAME] if bg is dark and this [UR…"
type textarea "x"
type textarea "This is the logo for the website: [URL][DOMAIN_NAME] if bg is dark and this [UR…"
type textarea "x"
type textarea "This is the logo for the website: [URL][DOMAIN_NAME] if bg is dark and this [UR…"
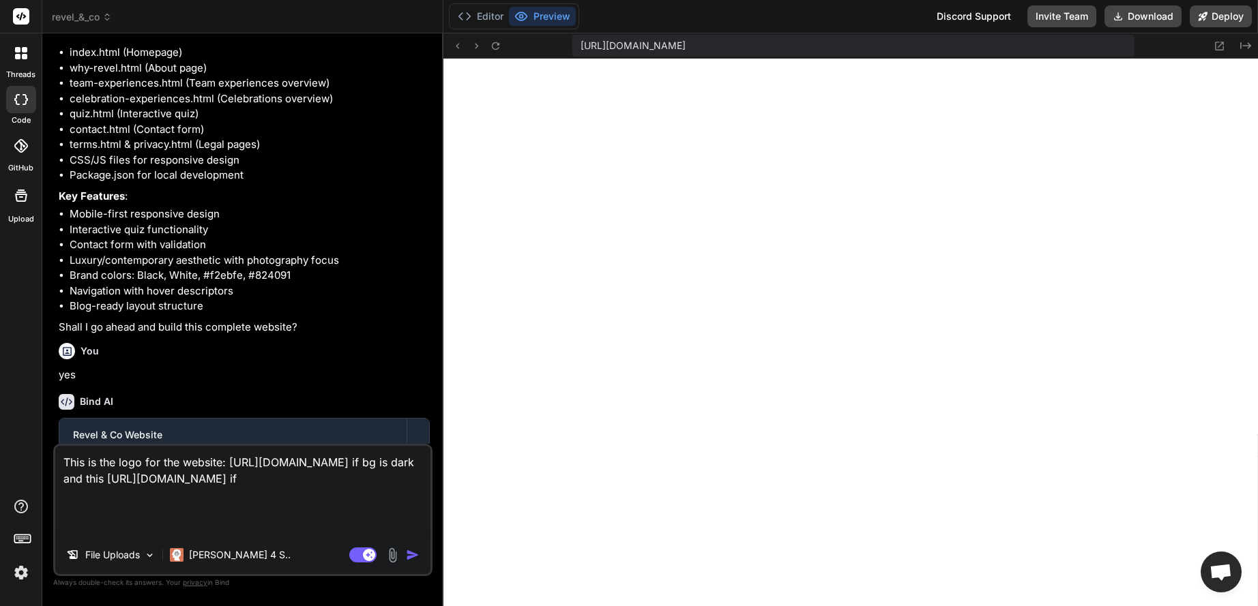
type textarea "x"
type textarea "This is the logo for the website: [URL][DOMAIN_NAME] if bg is dark and this [UR…"
type textarea "x"
type textarea "This is the logo for the website: [URL][DOMAIN_NAME] if bg is dark and this [UR…"
type textarea "x"
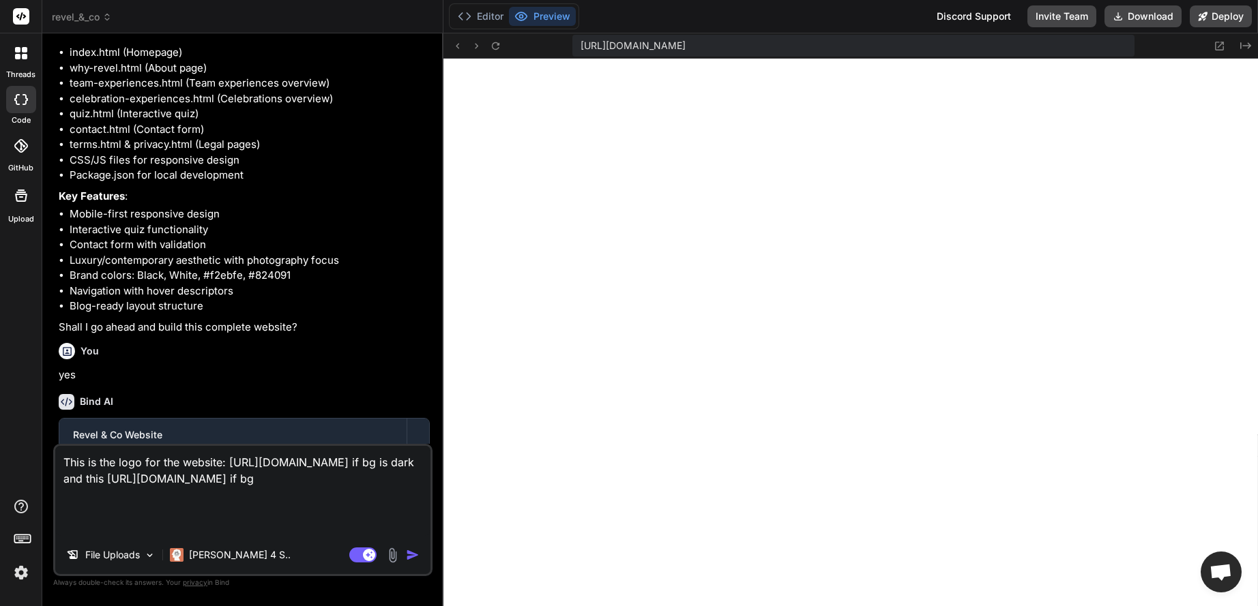
type textarea "This is the logo for the website: [URL][DOMAIN_NAME] if bg is dark and this [UR…"
type textarea "x"
type textarea "This is the logo for the website: [URL][DOMAIN_NAME] if bg is dark and this [UR…"
type textarea "x"
type textarea "This is the logo for the website: [URL][DOMAIN_NAME] if bg is dark and this [UR…"
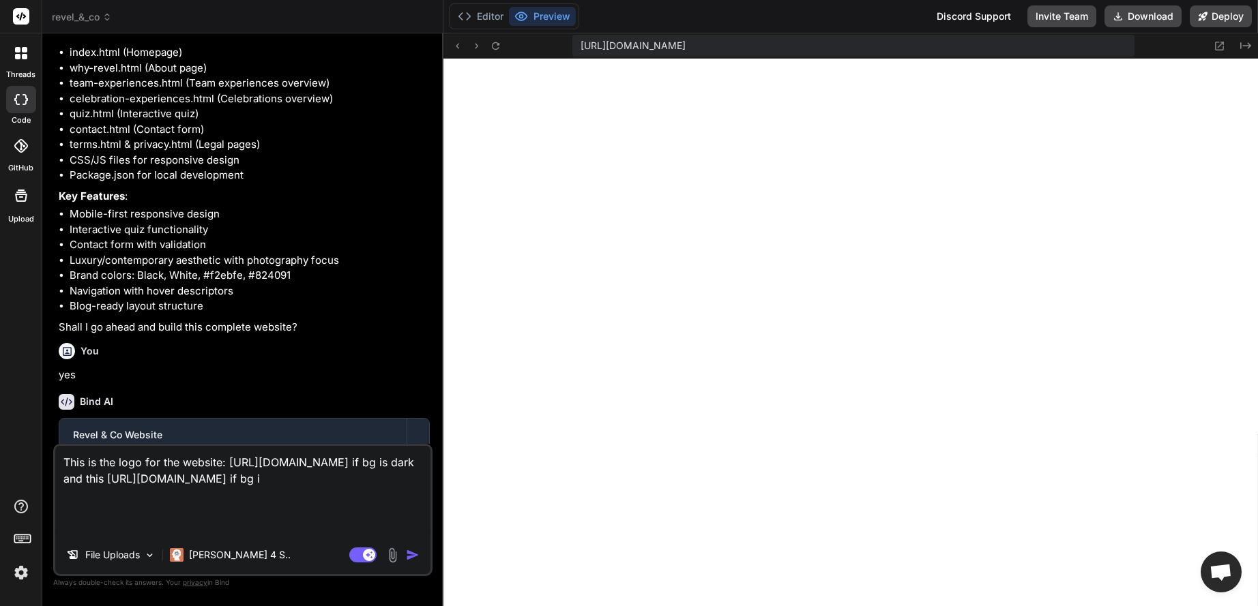
type textarea "x"
type textarea "This is the logo for the website: [URL][DOMAIN_NAME] if bg is dark and this [UR…"
type textarea "x"
type textarea "This is the logo for the website: [URL][DOMAIN_NAME] if bg is dark and this [UR…"
type textarea "x"
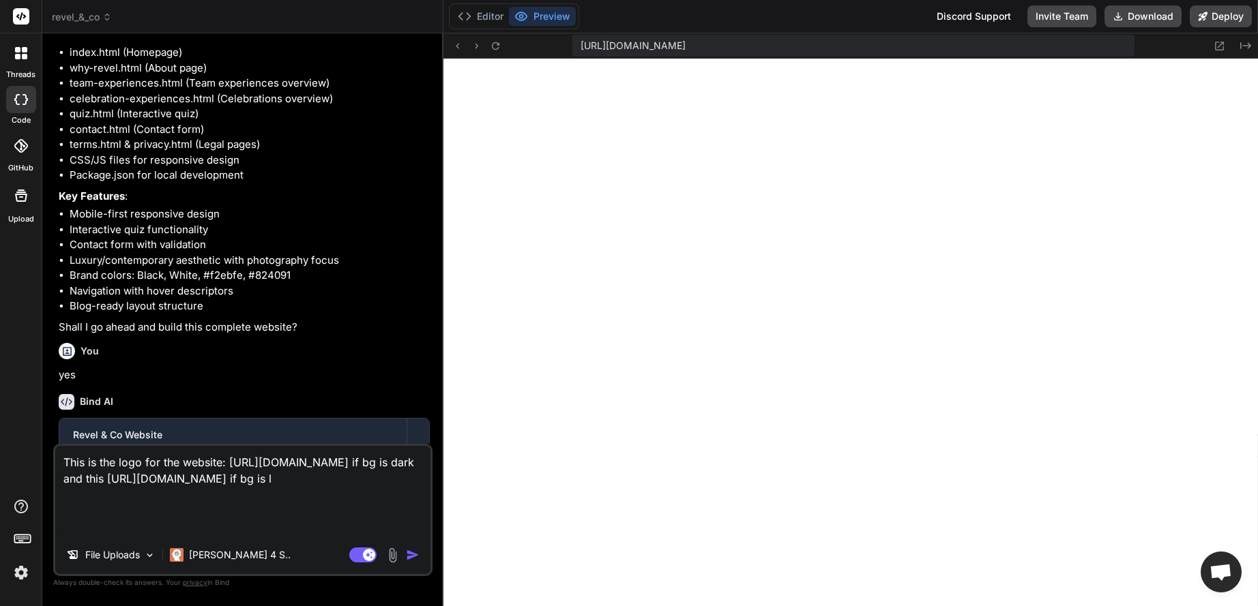
type textarea "This is the logo for the website: [URL][DOMAIN_NAME] if bg is dark and this [UR…"
type textarea "x"
type textarea "This is the logo for the website: [URL][DOMAIN_NAME] if bg is dark and this [UR…"
click at [181, 528] on textarea "This is the logo for the website: [URL][DOMAIN_NAME] if bg is dark and this [UR…" at bounding box center [242, 491] width 375 height 90
click at [263, 531] on textarea "This is the logo for the website: [URL][DOMAIN_NAME] if bg is dark and this [UR…" at bounding box center [242, 491] width 375 height 90
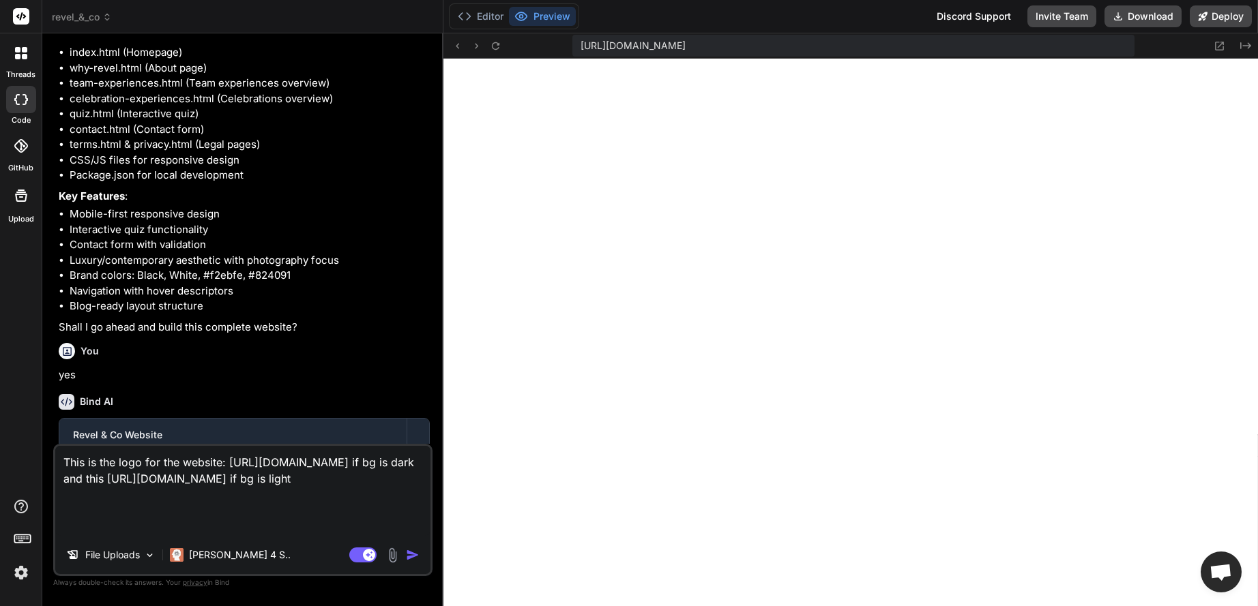
click at [409, 557] on img "button" at bounding box center [413, 555] width 14 height 14
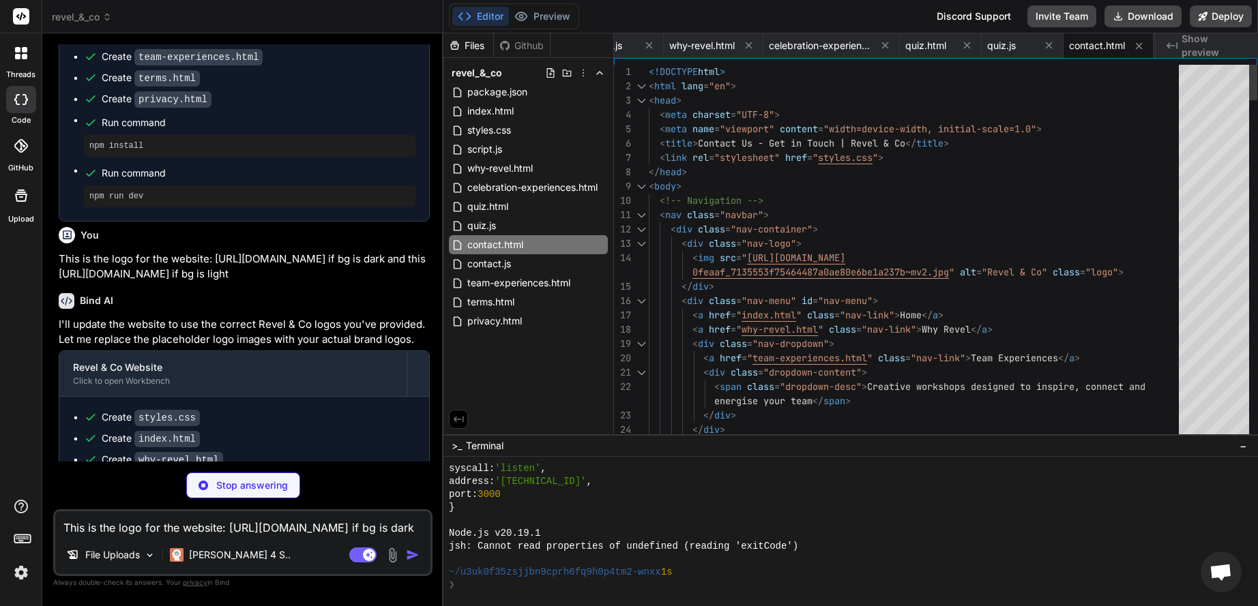
scroll to position [0, 508]
